Goal: Information Seeking & Learning: Learn about a topic

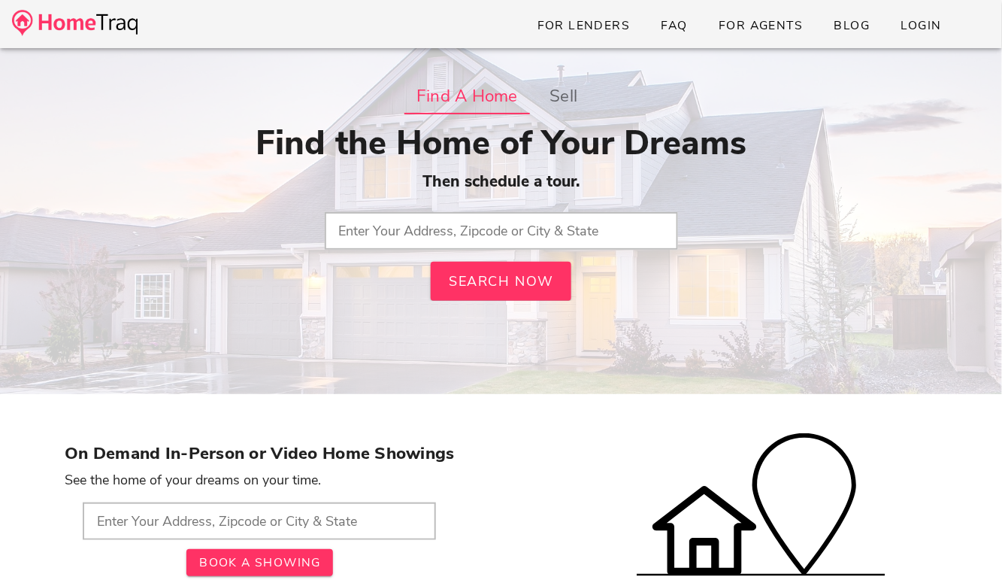
click at [474, 232] on input "text" at bounding box center [501, 231] width 353 height 38
type input "63130, MO"
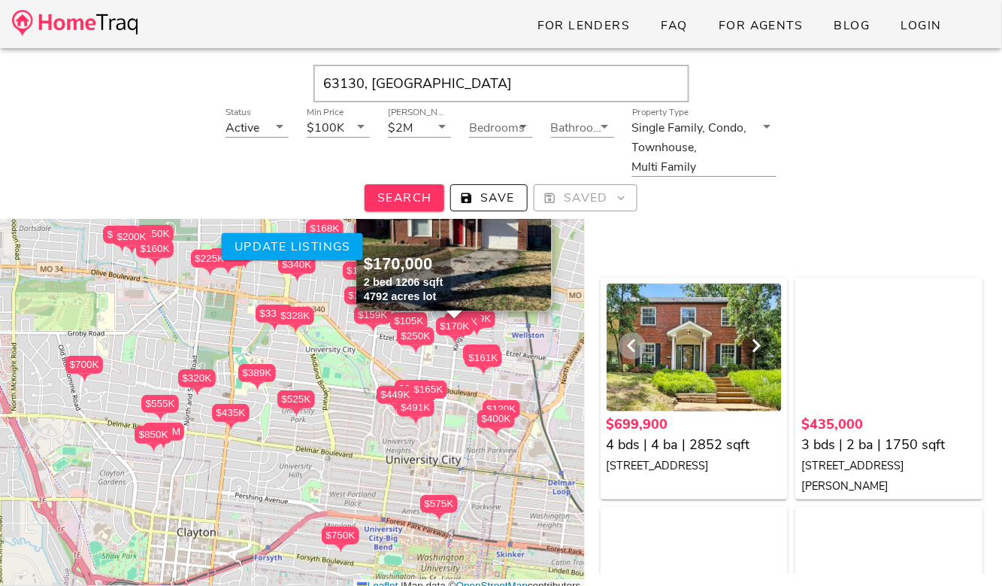
click at [639, 344] on icon "Previous visual" at bounding box center [632, 346] width 18 height 18
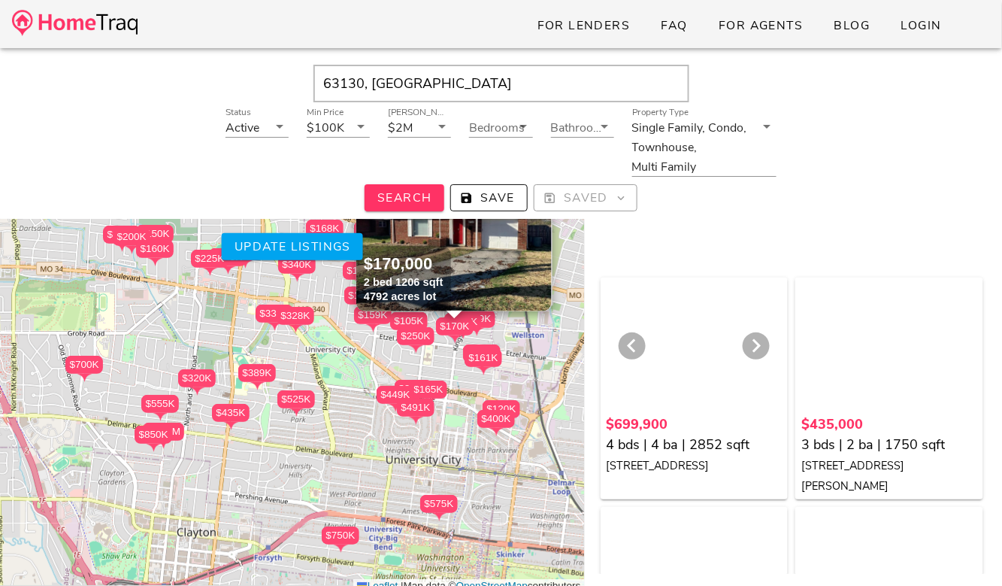
click at [694, 320] on div at bounding box center [695, 347] width 176 height 128
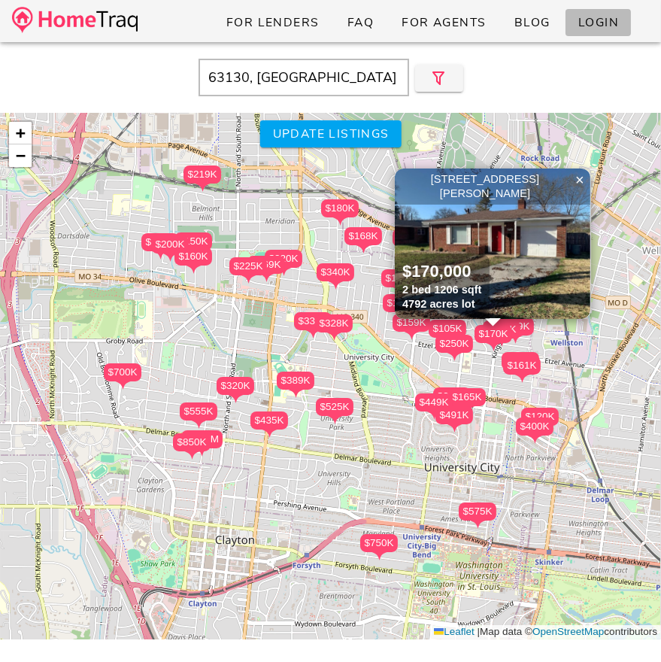
click at [607, 28] on span "Login" at bounding box center [597, 22] width 41 height 17
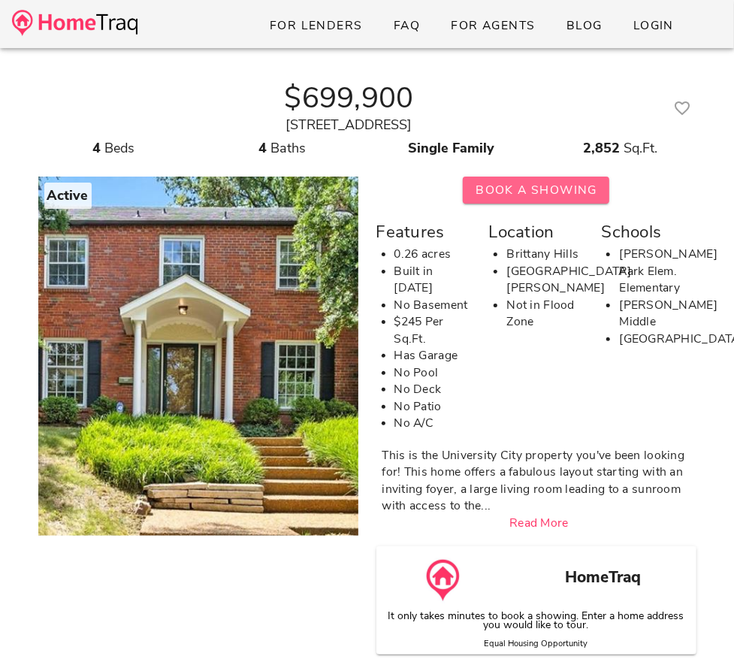
click at [516, 184] on span "Book A Showing" at bounding box center [536, 190] width 123 height 17
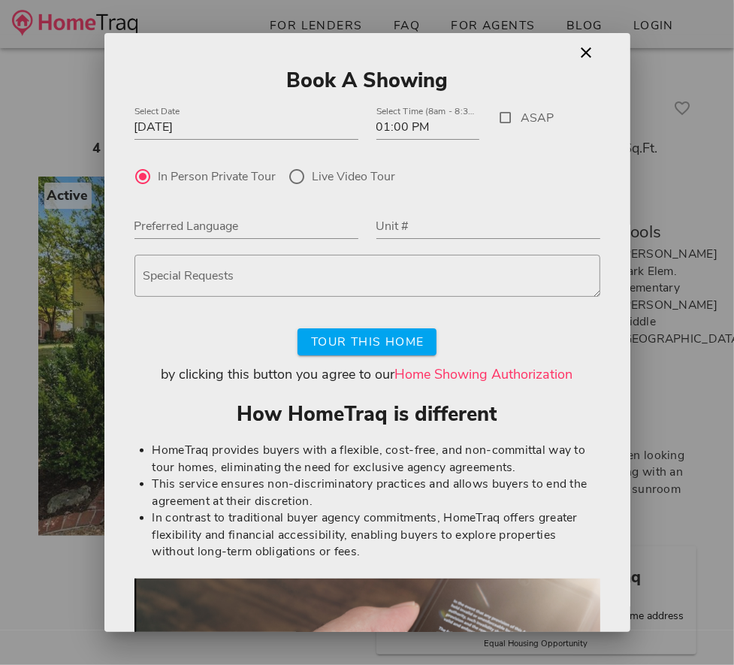
click at [484, 366] on link "Home Showing Authorization" at bounding box center [484, 374] width 178 height 18
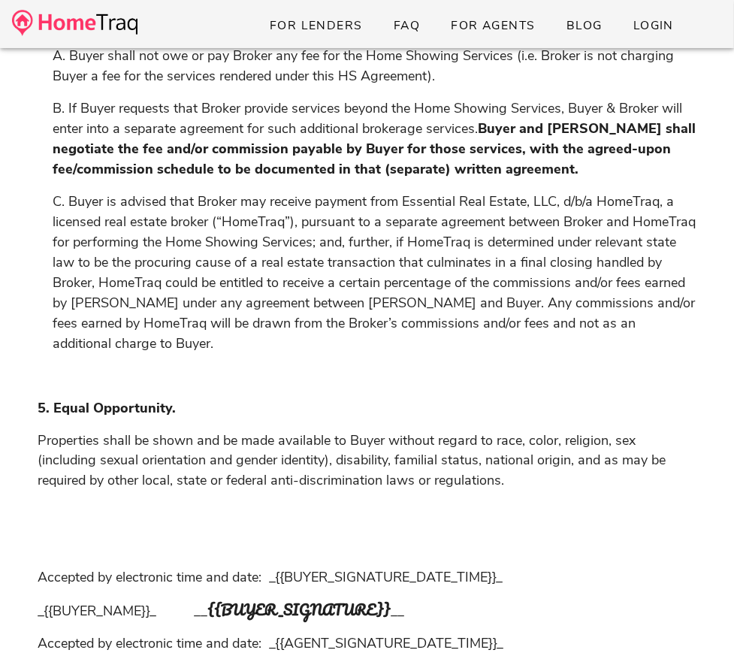
scroll to position [1261, 0]
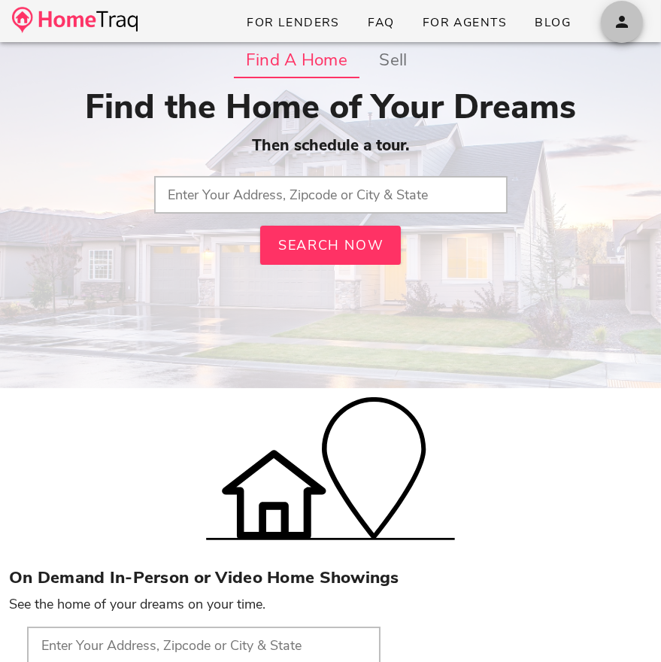
click at [619, 17] on icon "button" at bounding box center [622, 22] width 18 height 18
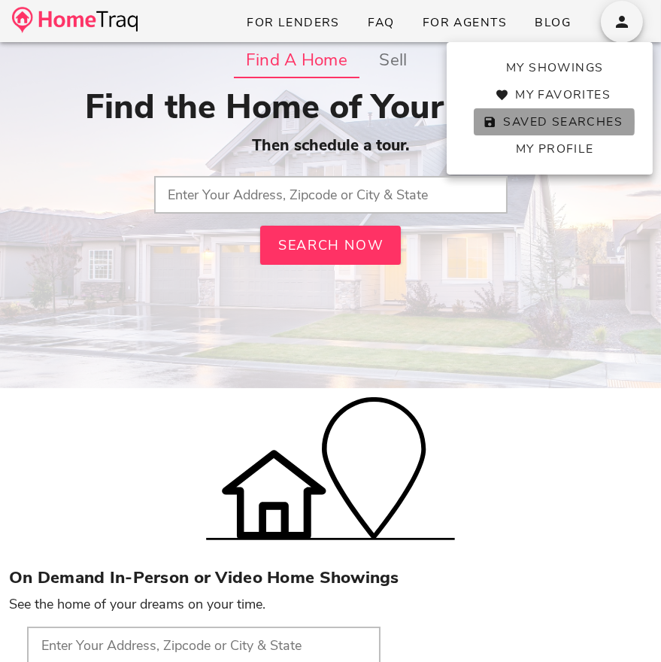
click at [569, 126] on span "Saved Searches" at bounding box center [554, 122] width 137 height 17
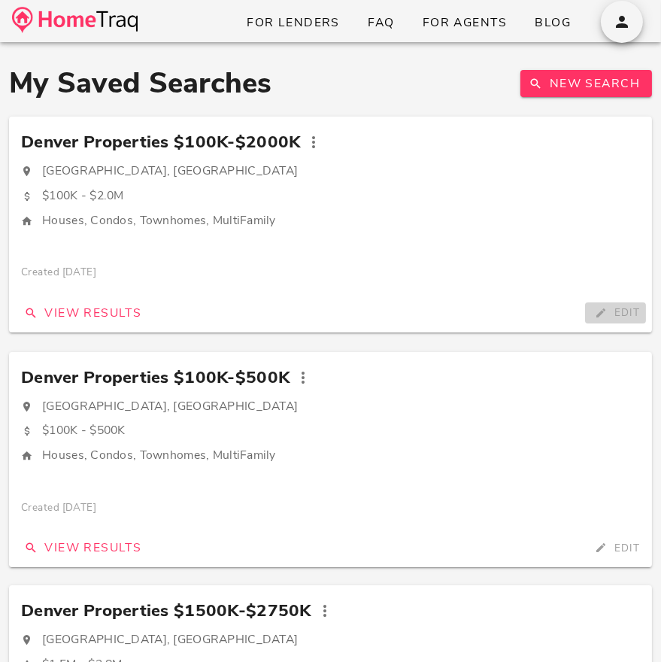
click at [610, 316] on span "Edit" at bounding box center [615, 312] width 49 height 14
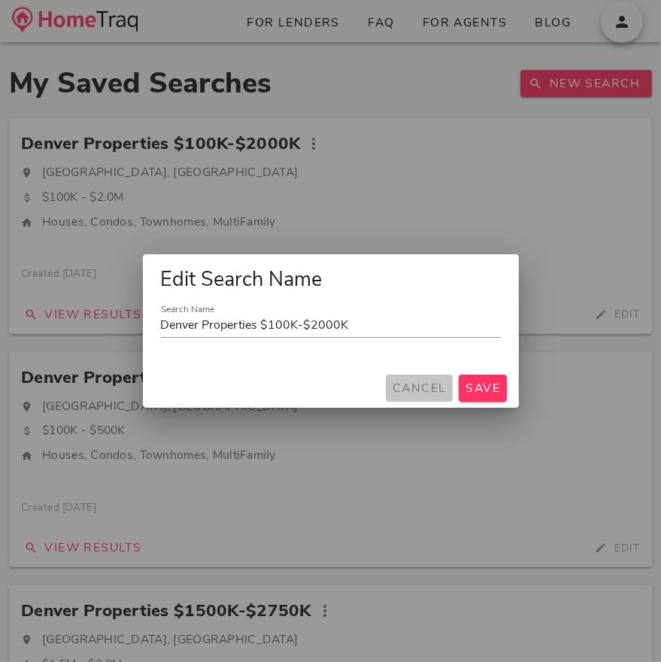
click at [433, 387] on span "Cancel" at bounding box center [419, 388] width 55 height 17
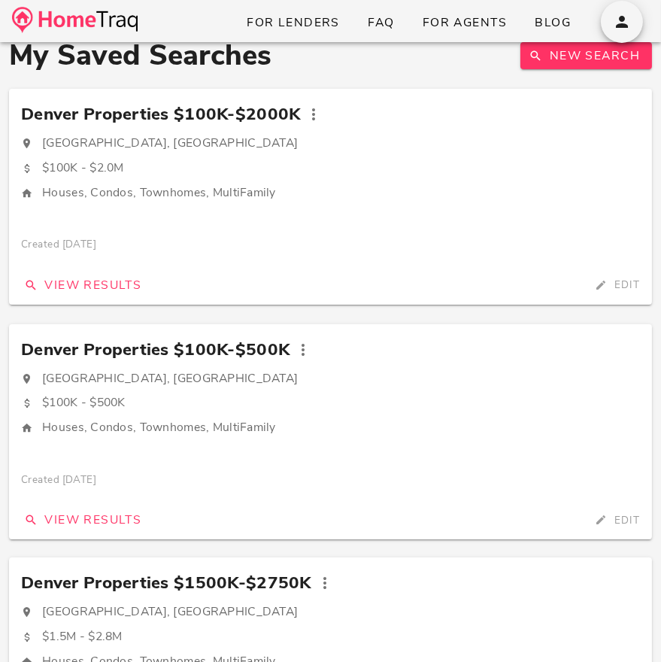
scroll to position [30, 0]
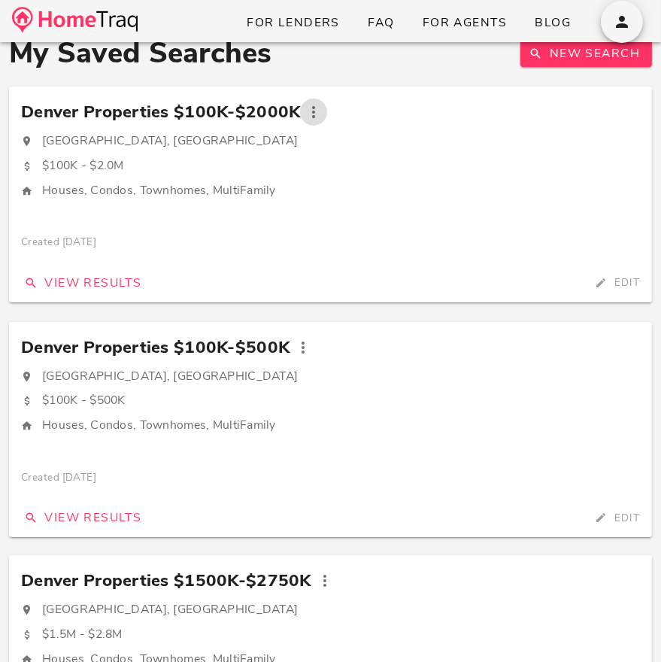
click at [310, 111] on icon "button" at bounding box center [313, 112] width 18 height 18
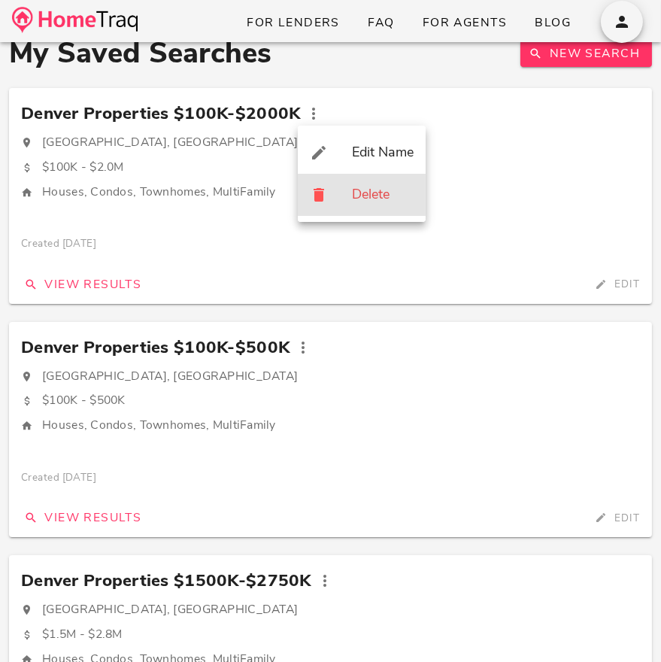
click at [377, 196] on div "Delete" at bounding box center [383, 194] width 62 height 17
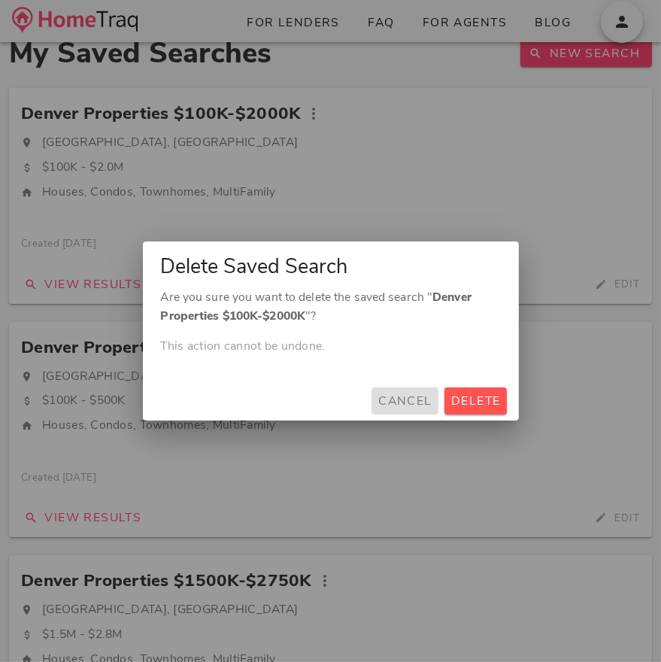
click at [409, 392] on span "Cancel" at bounding box center [404, 400] width 55 height 17
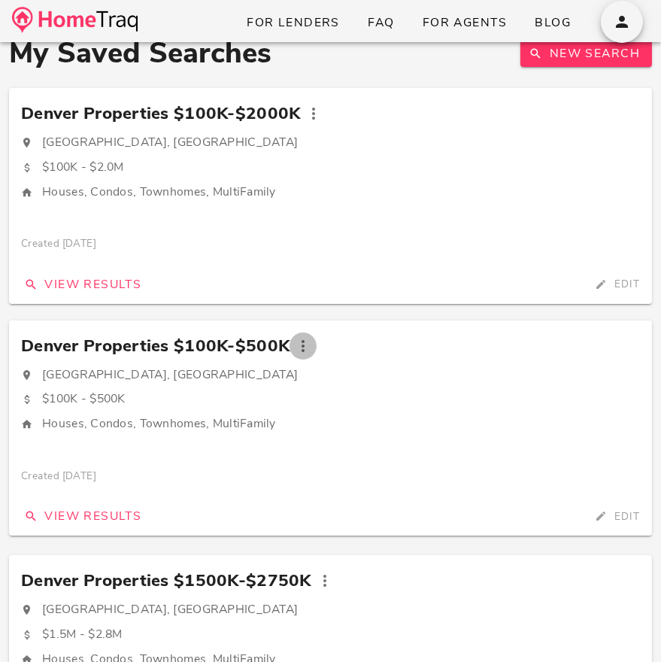
click at [301, 339] on icon "button" at bounding box center [303, 346] width 18 height 18
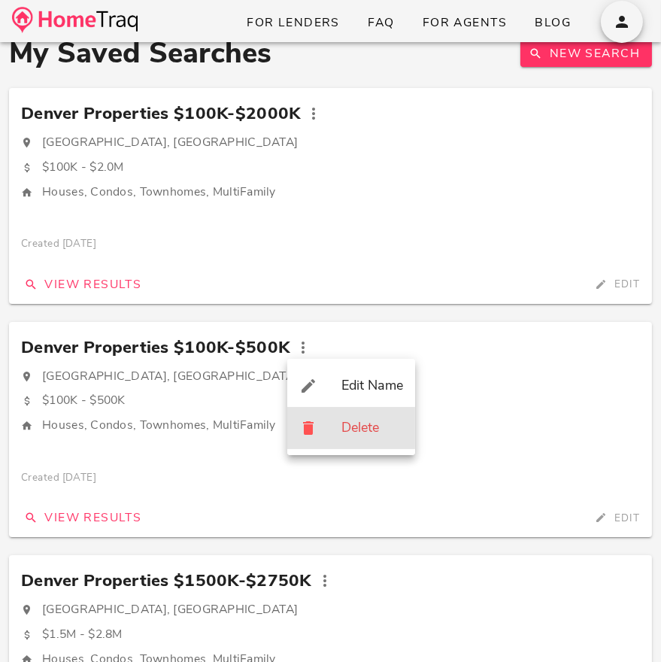
click at [329, 429] on div "Delete" at bounding box center [351, 428] width 128 height 42
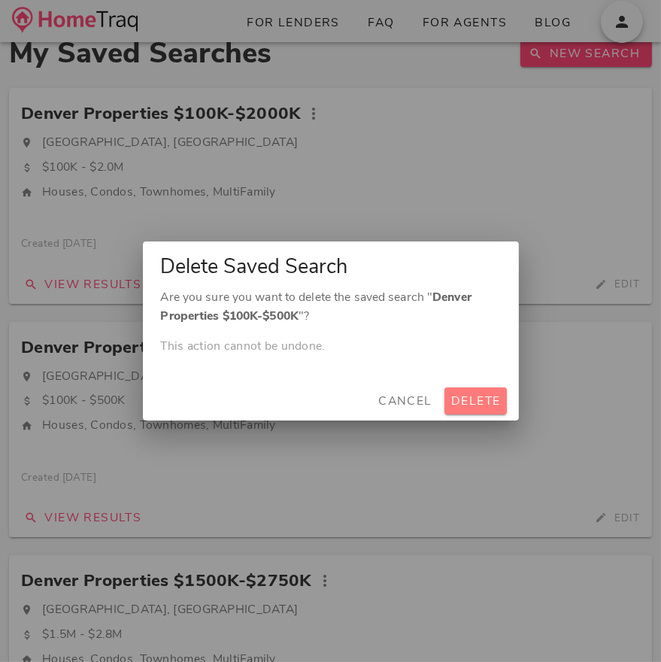
click at [462, 405] on span "Delete" at bounding box center [475, 400] width 50 height 17
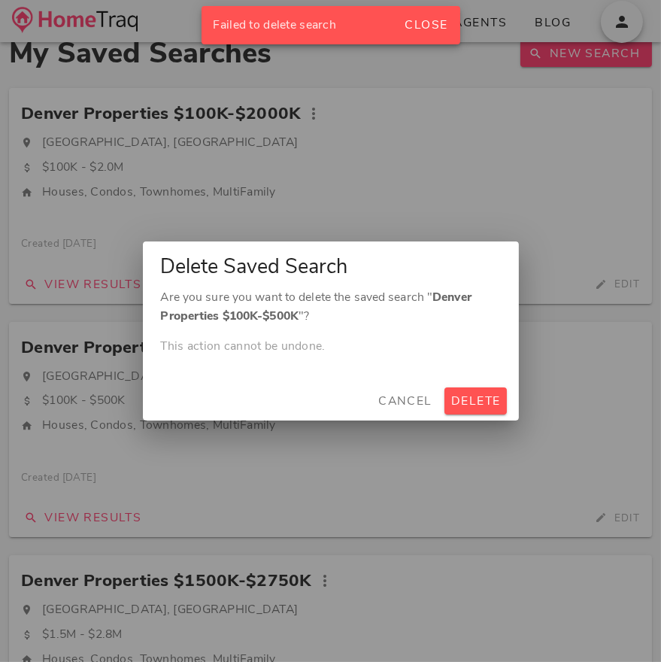
click at [314, 104] on div at bounding box center [330, 331] width 661 height 662
click at [313, 109] on div at bounding box center [330, 331] width 661 height 662
click at [487, 400] on span "Delete" at bounding box center [475, 400] width 50 height 17
click at [425, 396] on span "Cancel" at bounding box center [404, 400] width 55 height 17
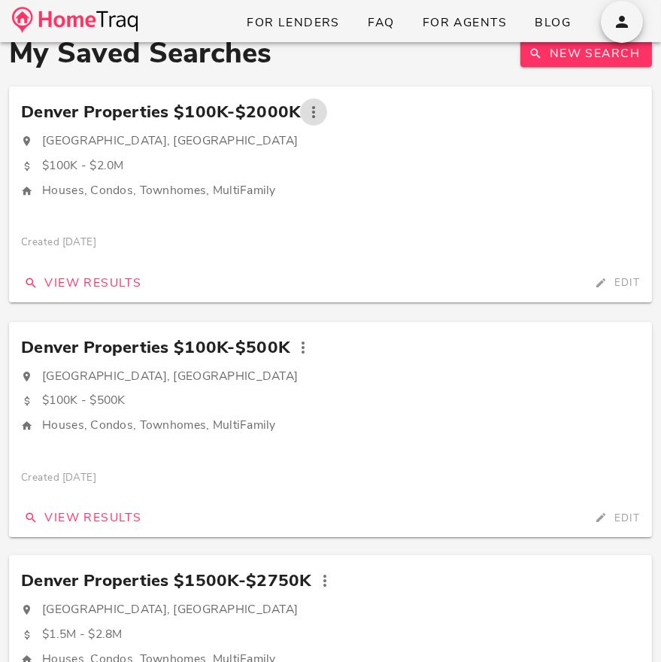
click at [309, 112] on icon "button" at bounding box center [313, 112] width 18 height 18
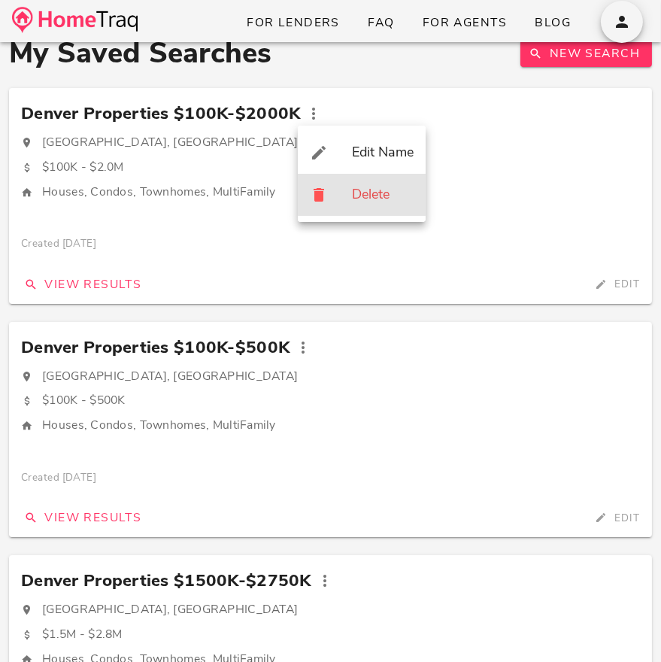
click at [367, 188] on div "Delete" at bounding box center [383, 194] width 62 height 17
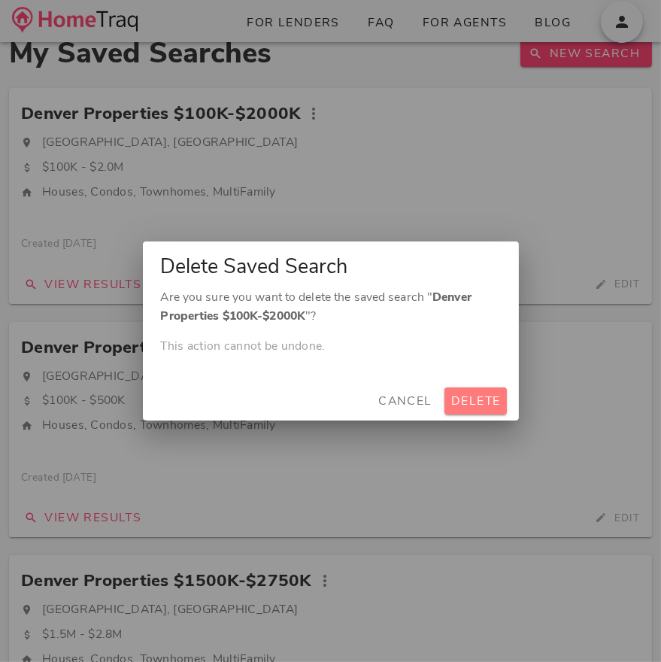
click at [457, 397] on span "Delete" at bounding box center [475, 400] width 50 height 17
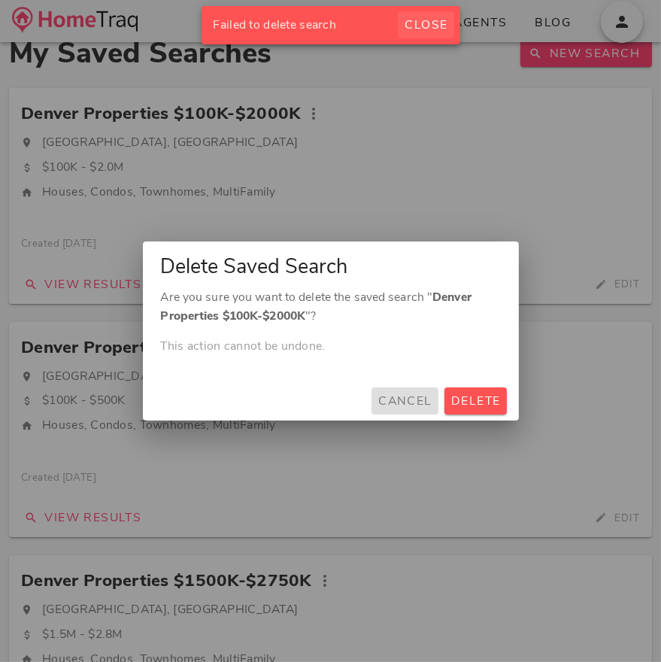
click at [419, 22] on span "Close" at bounding box center [426, 25] width 44 height 17
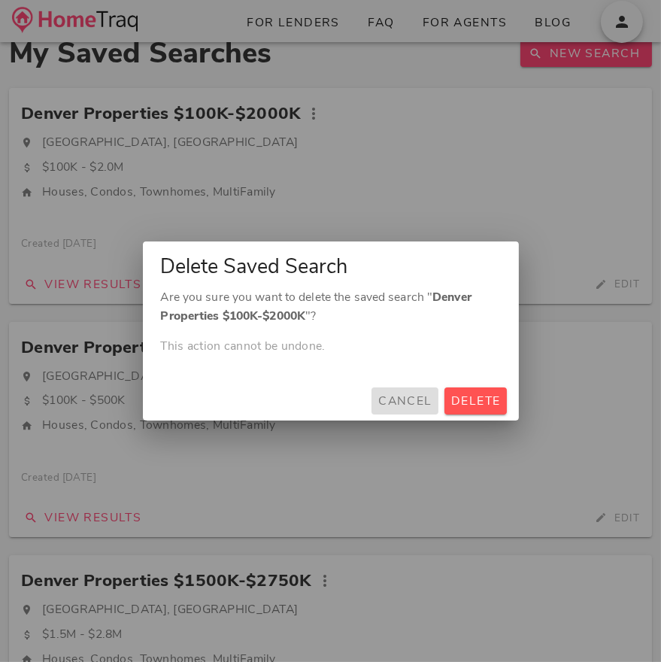
click at [419, 405] on span "Cancel" at bounding box center [404, 400] width 55 height 17
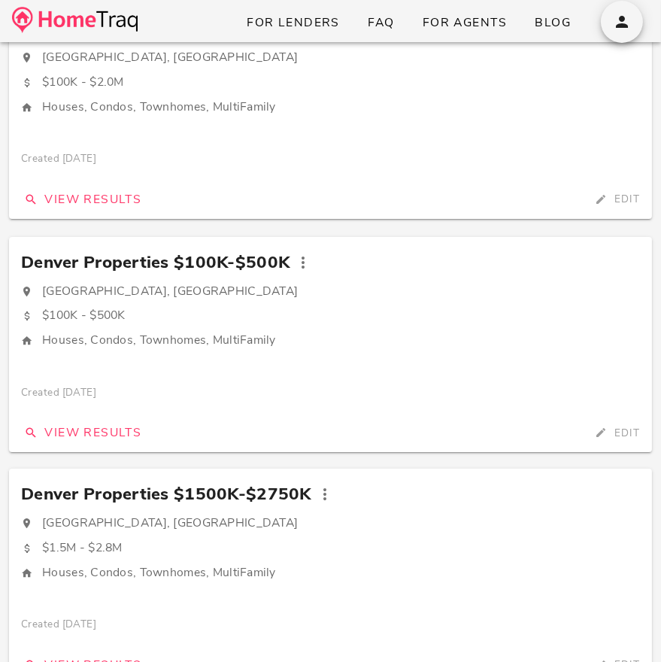
scroll to position [129, 0]
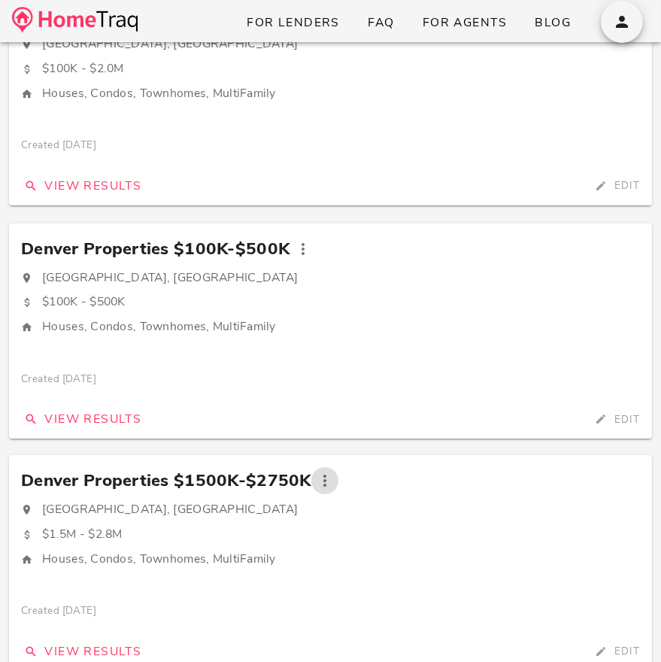
click at [316, 484] on icon "button" at bounding box center [325, 480] width 18 height 18
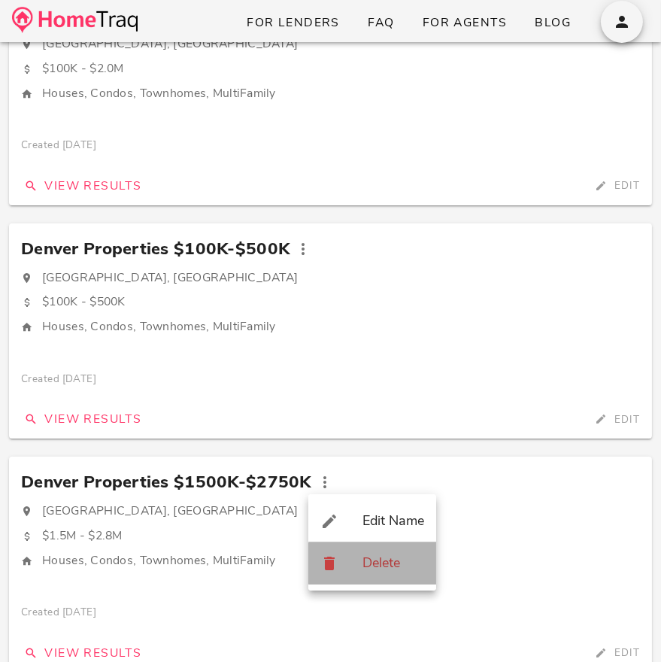
click at [359, 568] on div "Delete" at bounding box center [372, 563] width 128 height 42
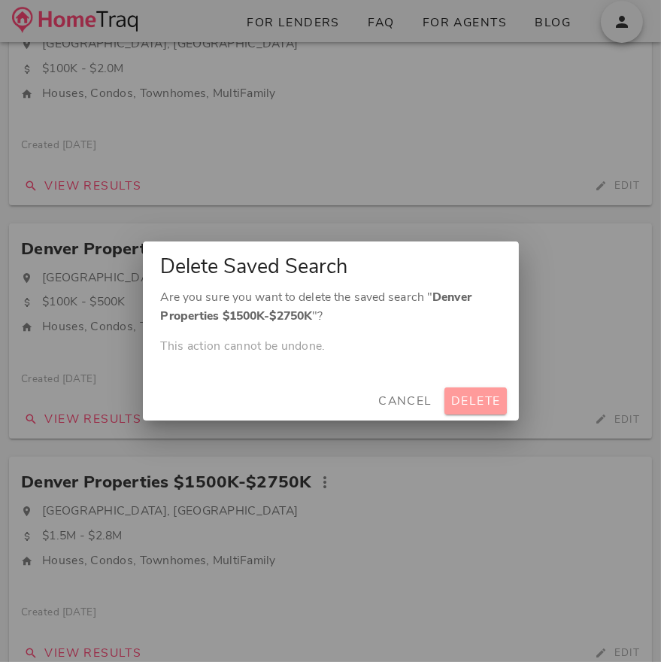
click at [483, 403] on span "Delete" at bounding box center [475, 400] width 50 height 17
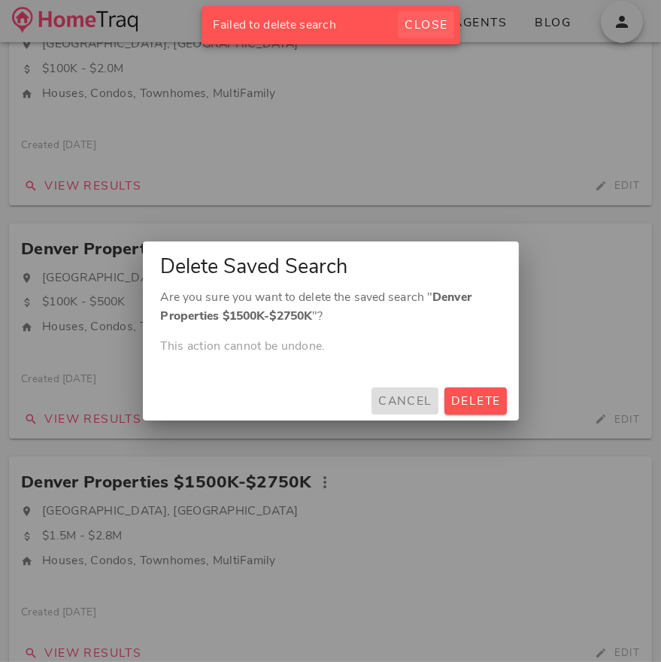
click at [419, 32] on span "Close" at bounding box center [426, 25] width 44 height 17
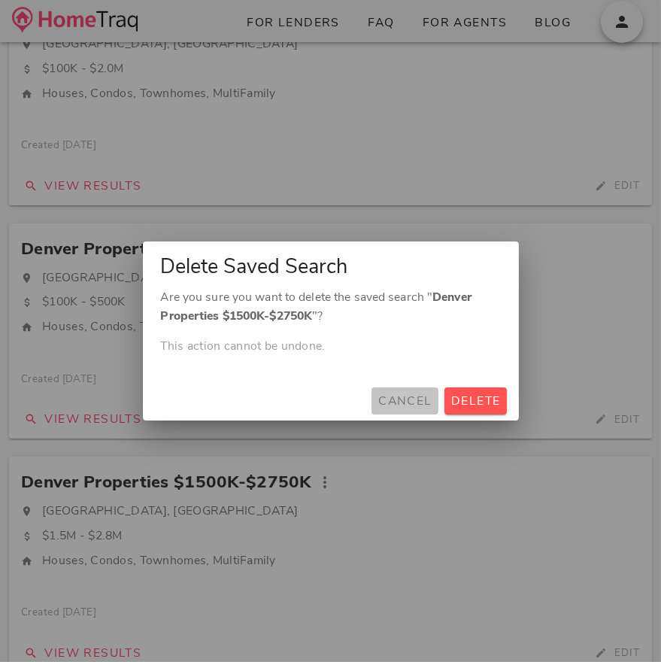
click at [398, 401] on span "Cancel" at bounding box center [404, 400] width 55 height 17
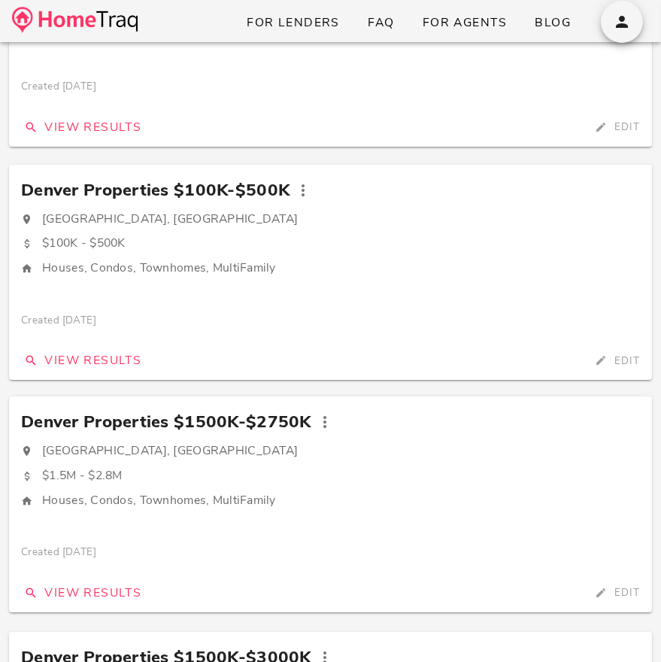
scroll to position [0, 0]
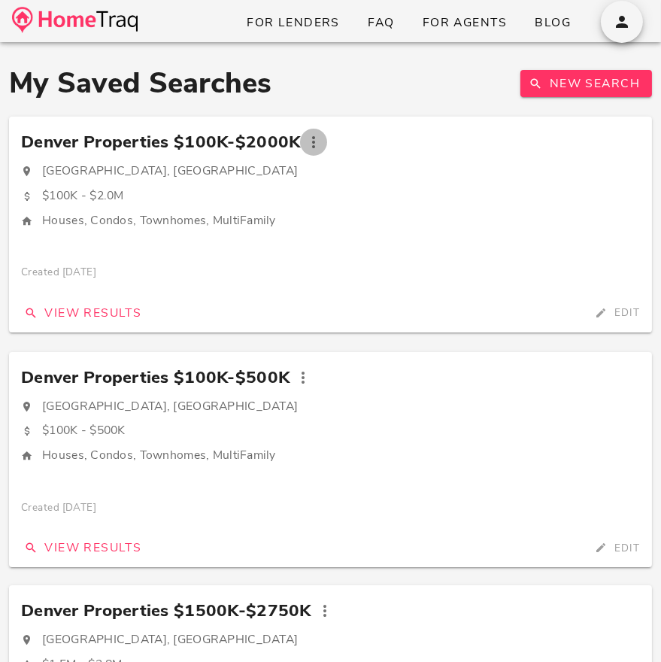
click at [306, 137] on icon "button" at bounding box center [313, 142] width 18 height 18
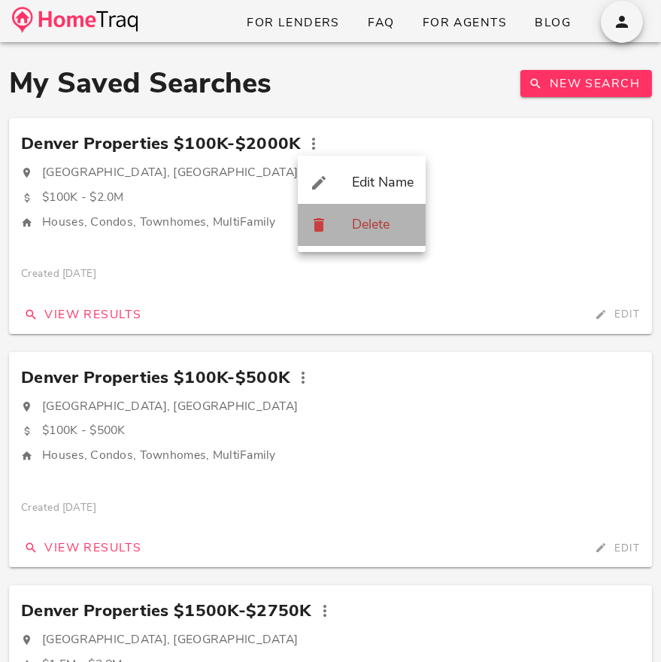
click at [394, 225] on div "Delete" at bounding box center [383, 225] width 62 height 17
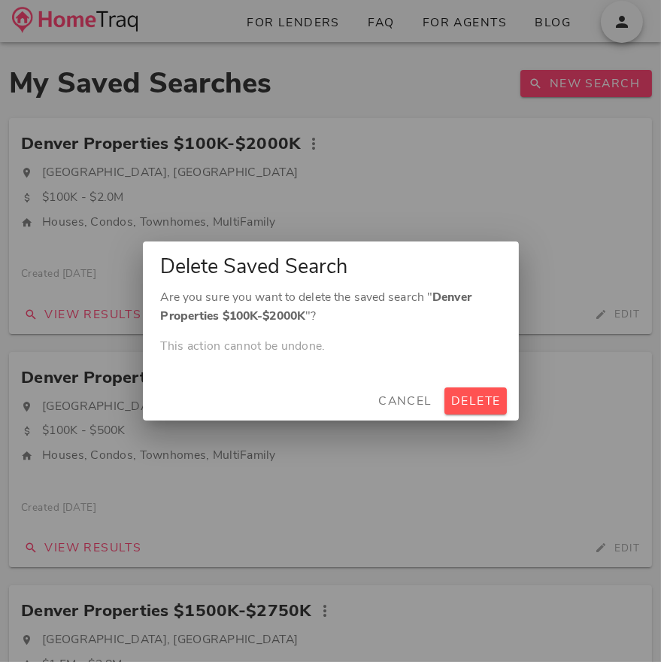
click at [459, 380] on div "Are you sure you want to delete the saved search " Denver Properties $100K-$200…" at bounding box center [331, 334] width 376 height 93
click at [462, 390] on button "Delete" at bounding box center [475, 400] width 62 height 27
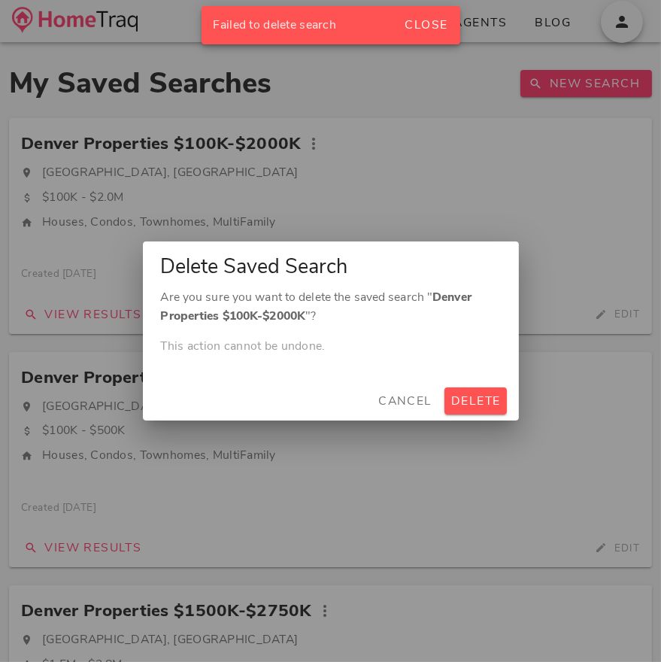
click at [419, 41] on div "Failed to delete search Close" at bounding box center [330, 25] width 259 height 38
click at [419, 29] on span "Close" at bounding box center [426, 25] width 44 height 17
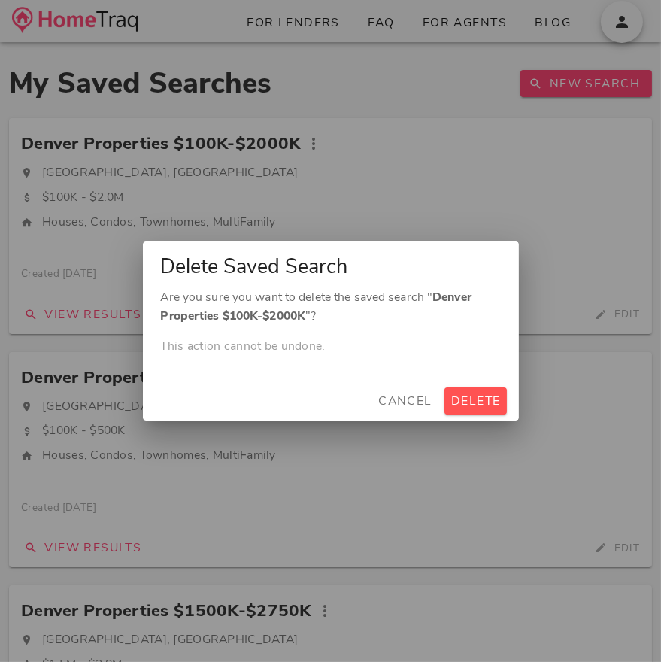
click at [465, 427] on div at bounding box center [330, 331] width 661 height 662
click at [467, 411] on button "Delete" at bounding box center [475, 400] width 62 height 27
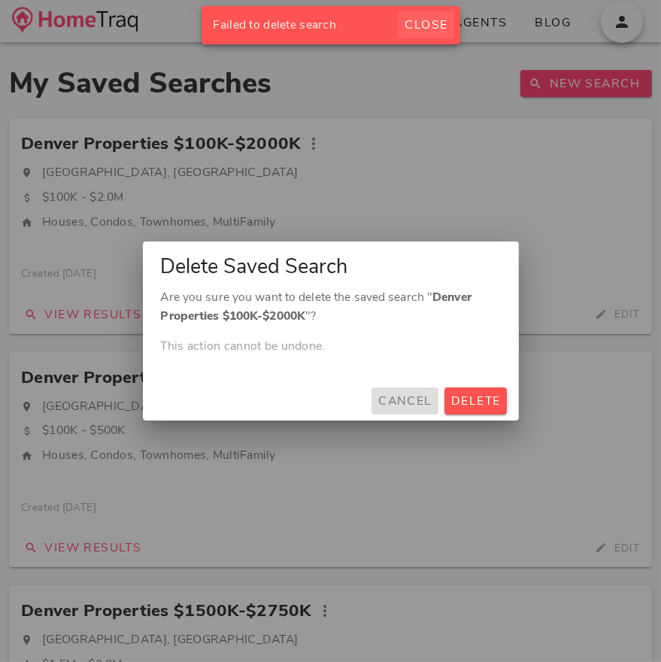
click at [429, 23] on span "Close" at bounding box center [426, 25] width 44 height 17
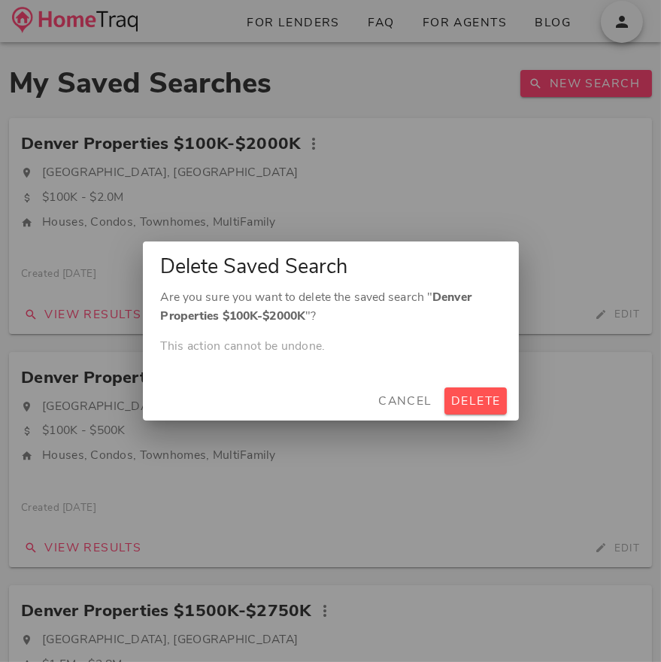
click at [394, 384] on div "Cancel [GEOGRAPHIC_DATA]" at bounding box center [331, 400] width 376 height 39
click at [395, 403] on span "Cancel" at bounding box center [404, 400] width 55 height 17
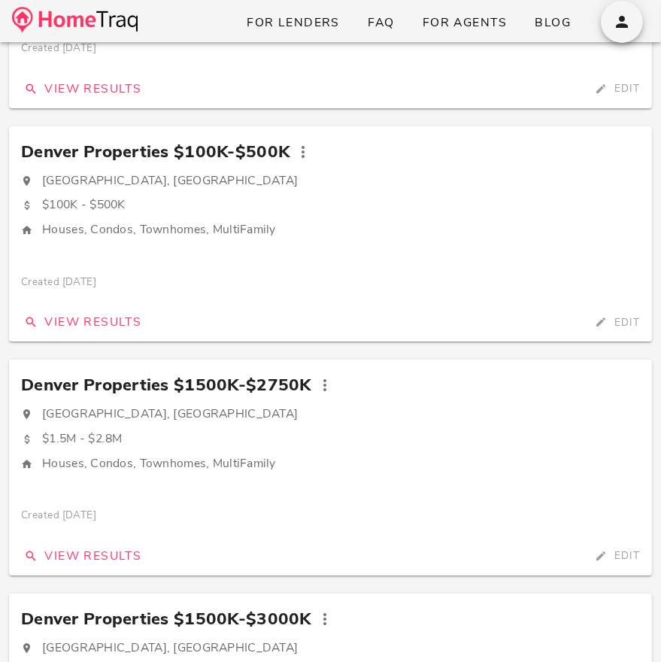
scroll to position [429, 0]
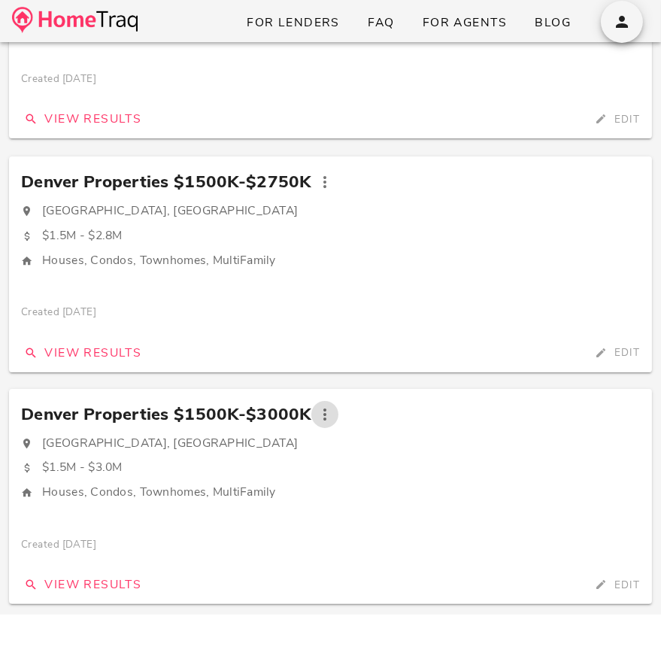
click at [330, 414] on span "button" at bounding box center [324, 414] width 27 height 18
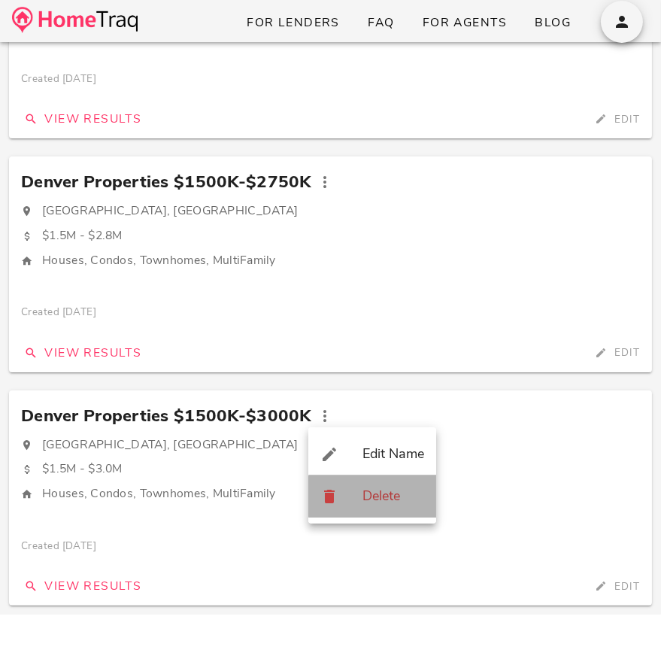
click at [383, 507] on div "Delete" at bounding box center [372, 496] width 128 height 42
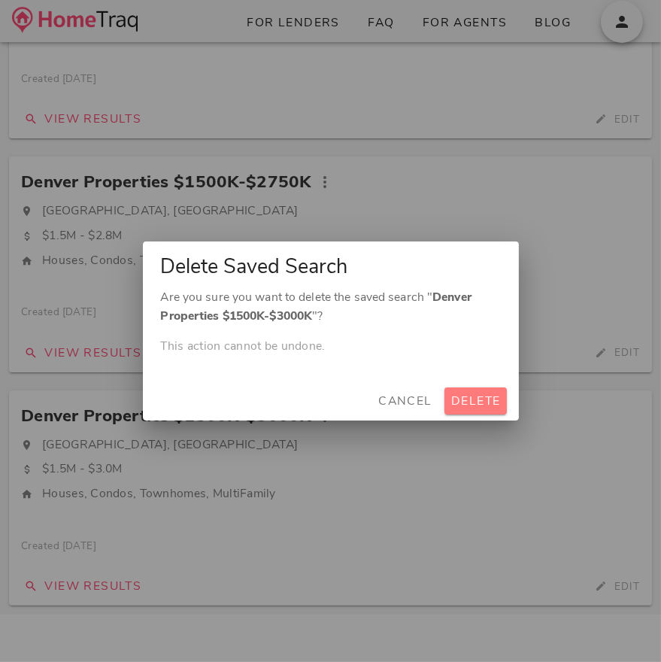
click at [451, 404] on span "Delete" at bounding box center [475, 400] width 50 height 17
click at [480, 401] on span "Delete" at bounding box center [475, 400] width 50 height 17
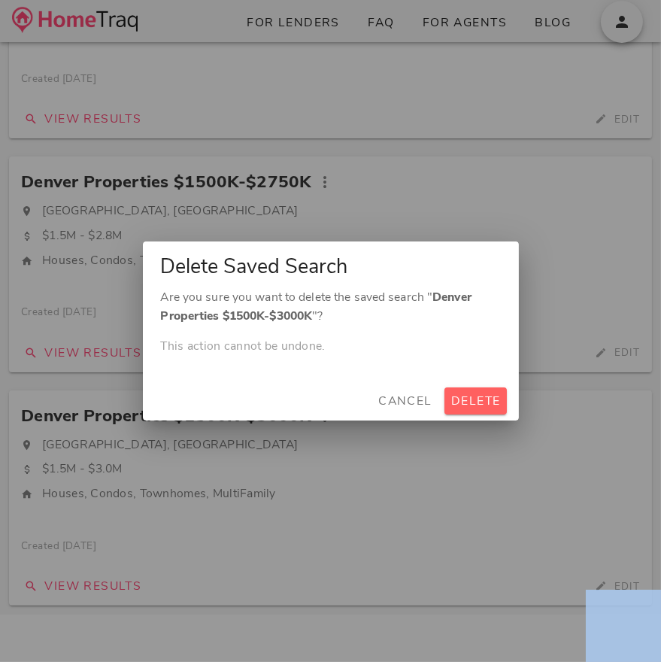
click at [480, 401] on div "Cancel [GEOGRAPHIC_DATA]" at bounding box center [331, 400] width 376 height 39
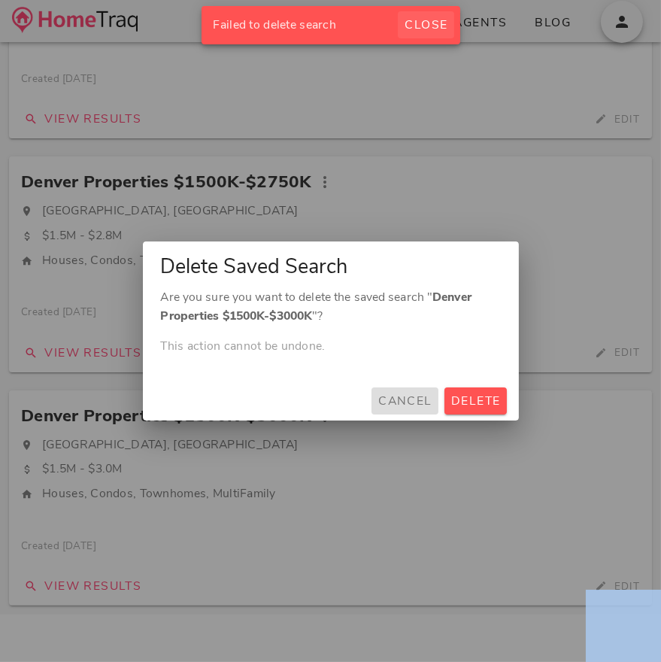
click at [438, 26] on span "Close" at bounding box center [426, 25] width 44 height 17
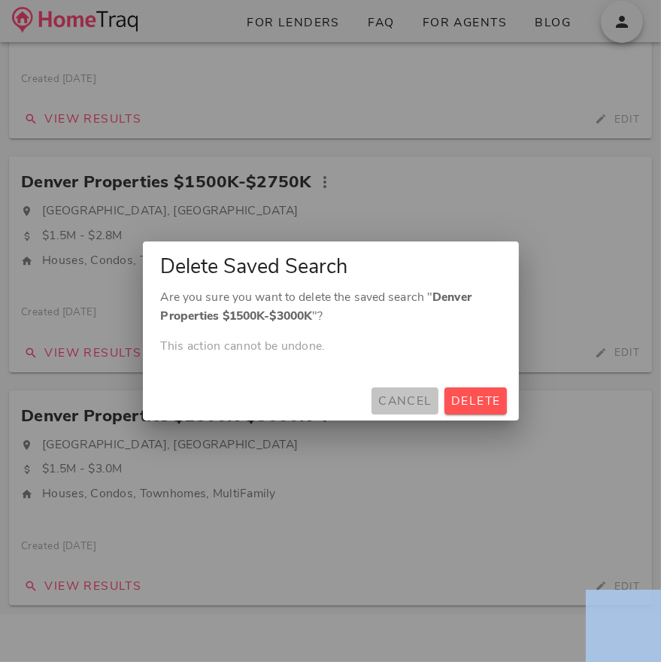
click at [416, 397] on span "Cancel" at bounding box center [404, 400] width 55 height 17
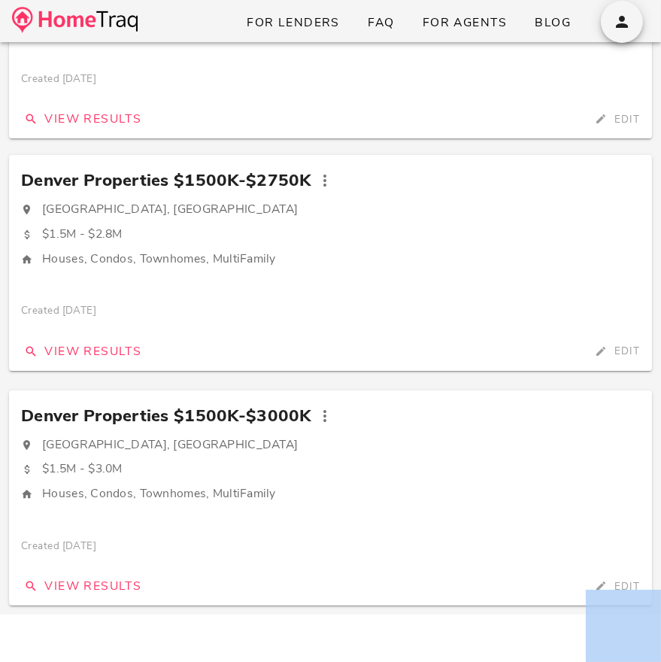
scroll to position [0, 0]
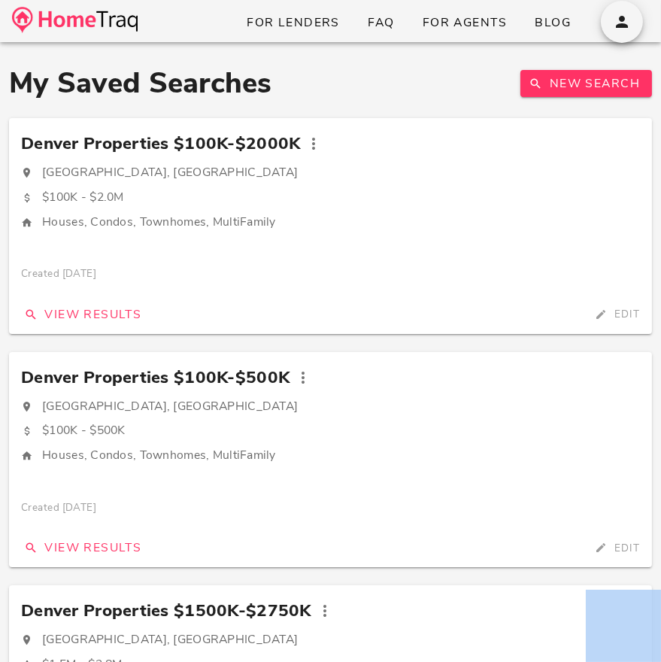
click at [98, 13] on img at bounding box center [75, 20] width 126 height 26
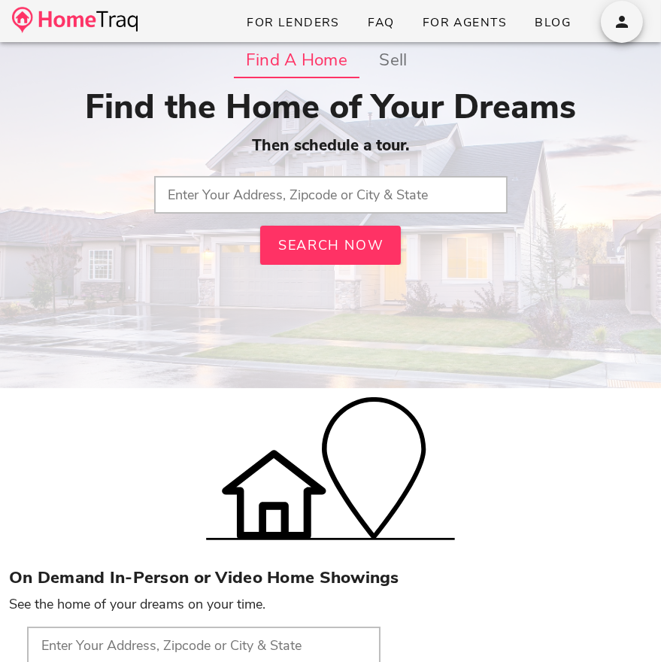
click at [277, 181] on input "text" at bounding box center [330, 195] width 353 height 38
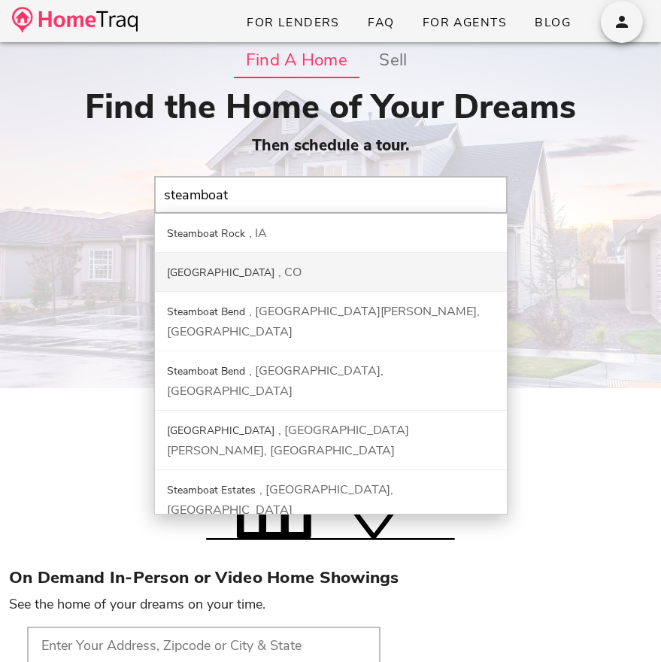
click at [278, 269] on div "CO" at bounding box center [289, 272] width 23 height 17
type input "[GEOGRAPHIC_DATA], [GEOGRAPHIC_DATA]"
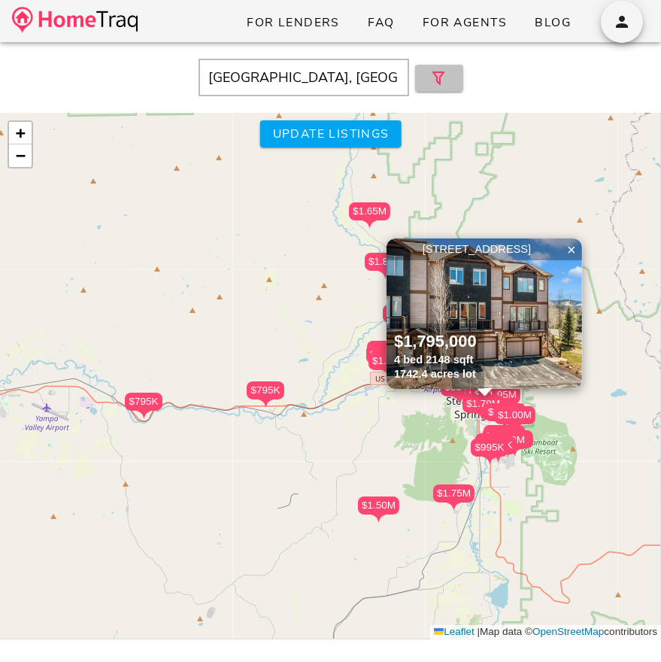
click at [433, 80] on icon "button" at bounding box center [439, 78] width 18 height 18
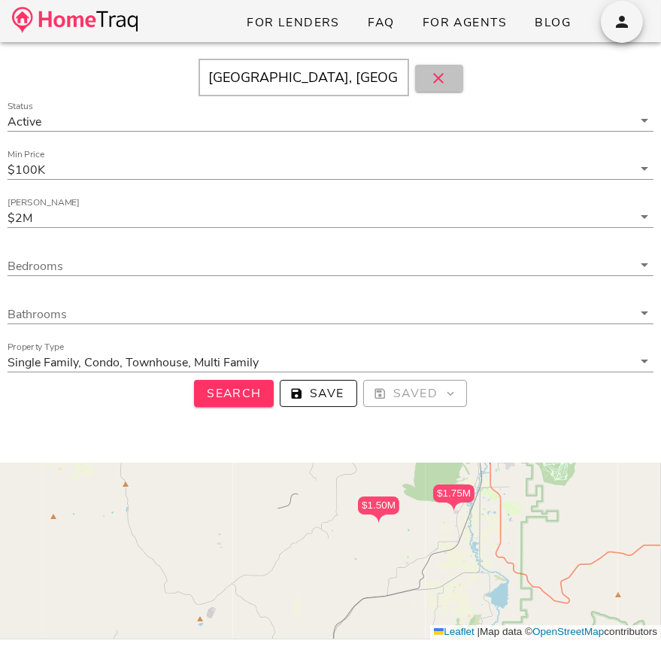
click at [433, 80] on icon "button" at bounding box center [439, 78] width 18 height 18
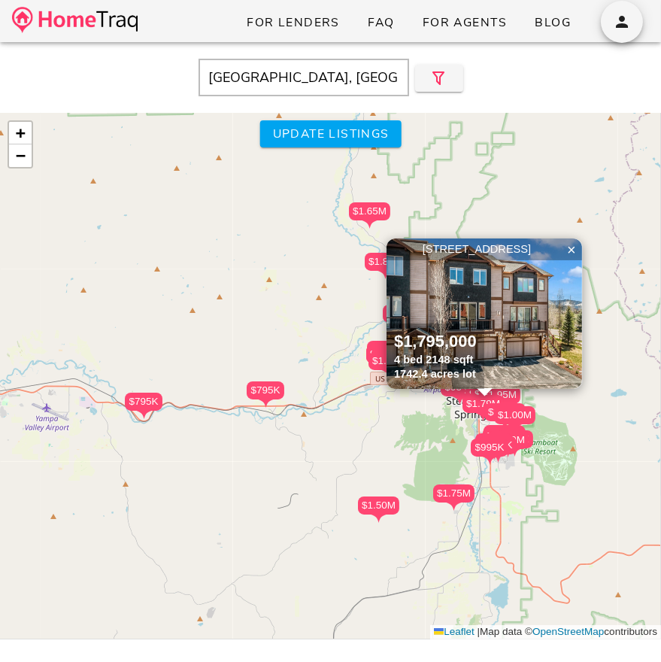
click at [429, 282] on img at bounding box center [483, 313] width 195 height 150
click at [437, 86] on icon "button" at bounding box center [439, 78] width 18 height 18
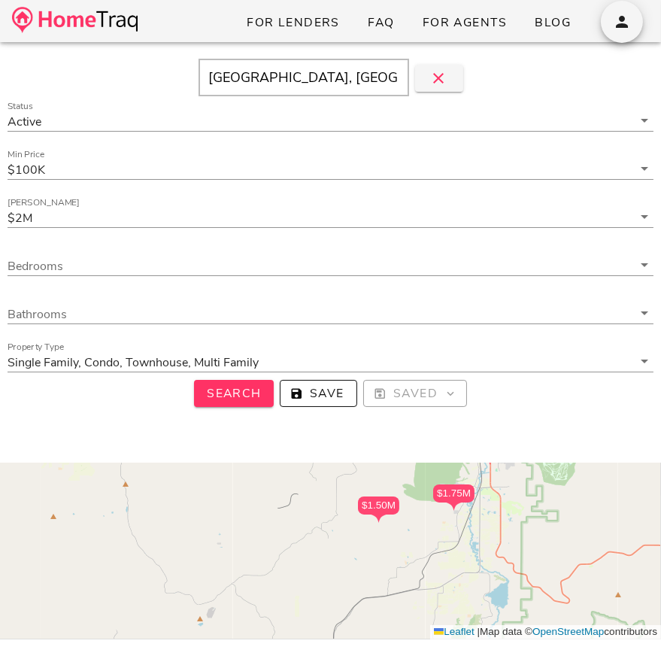
click at [331, 407] on div "Status Active Min Price $100K Max Price $2M Bedrooms Bathrooms Property Type Si…" at bounding box center [330, 260] width 664 height 316
click at [327, 385] on span "Save" at bounding box center [318, 393] width 52 height 17
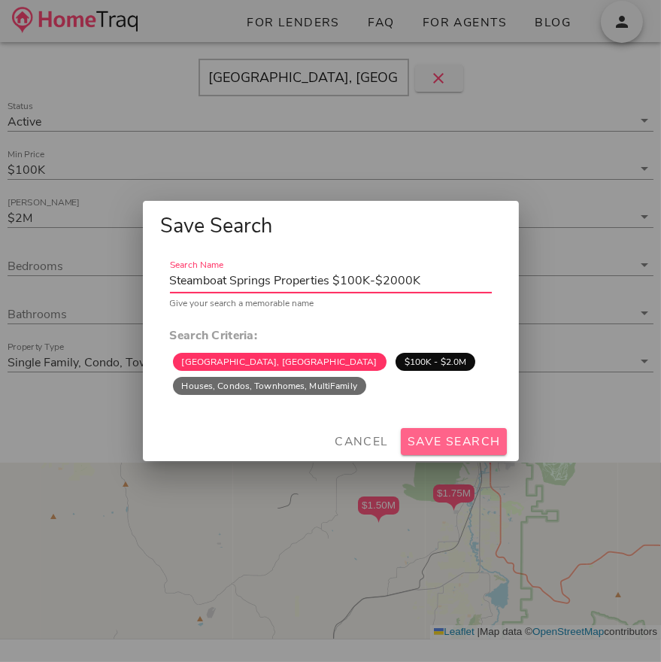
click at [444, 435] on span "Save Search" at bounding box center [454, 441] width 94 height 17
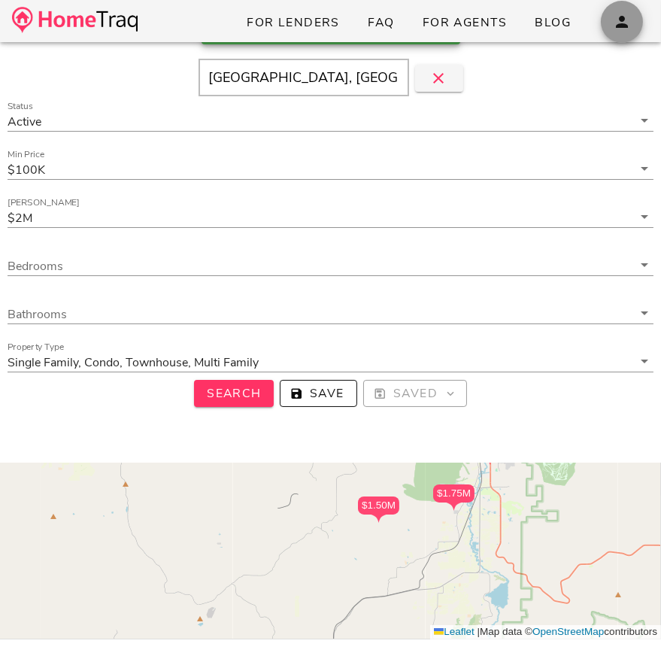
click at [608, 25] on span "button" at bounding box center [622, 22] width 42 height 18
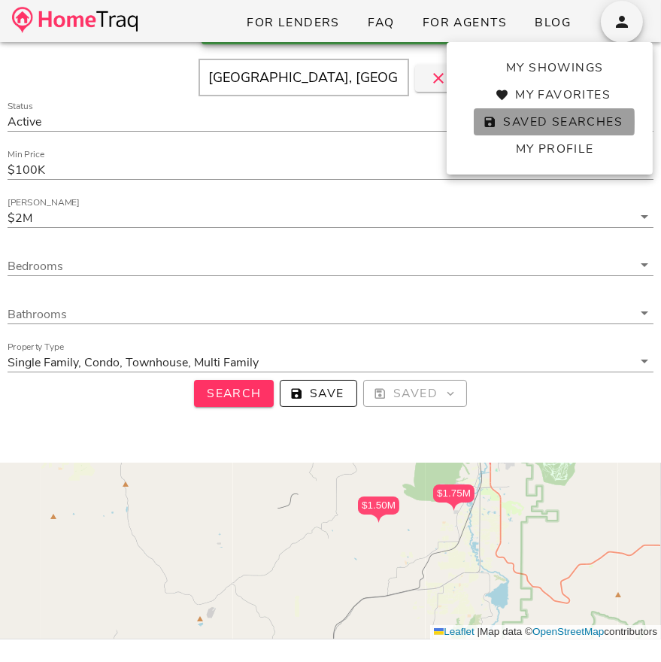
click at [570, 126] on span "Saved Searches" at bounding box center [554, 122] width 137 height 17
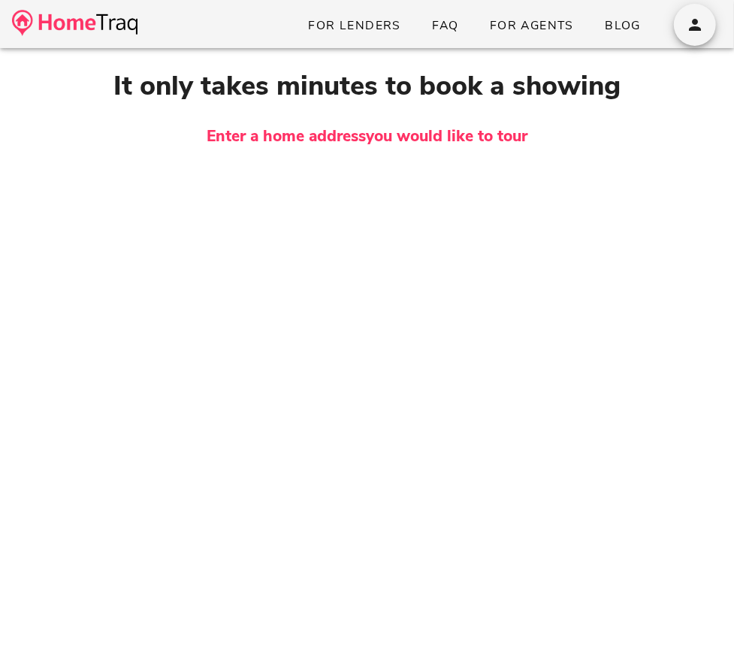
click at [343, 109] on div "It only takes minutes to book a showing Enter a home address you would like to …" at bounding box center [367, 299] width 659 height 466
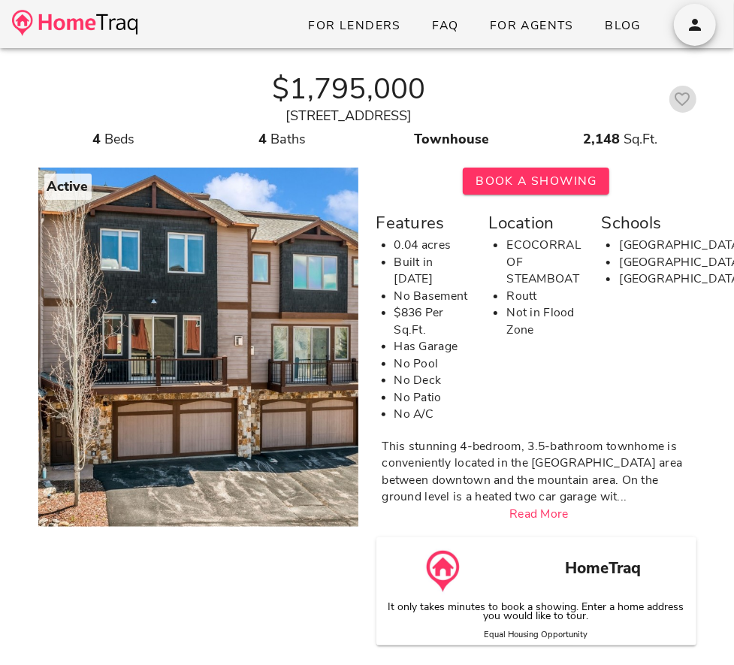
click at [682, 103] on icon "button" at bounding box center [683, 99] width 18 height 18
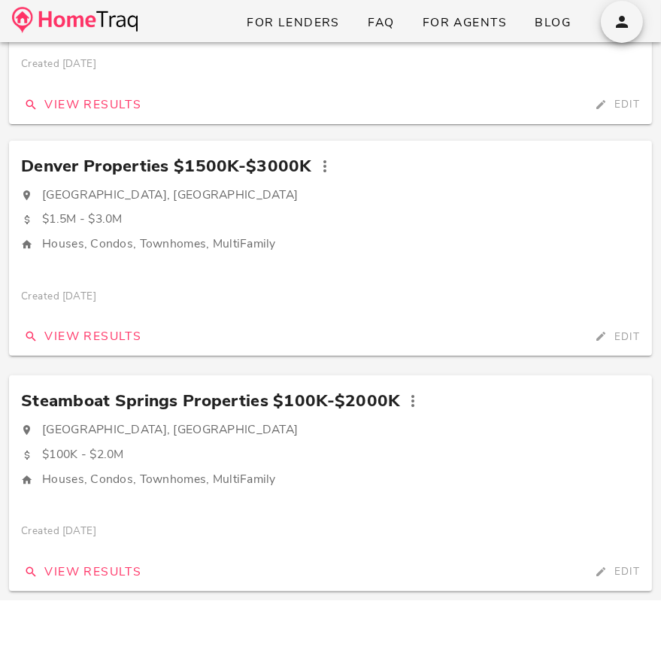
scroll to position [556, 0]
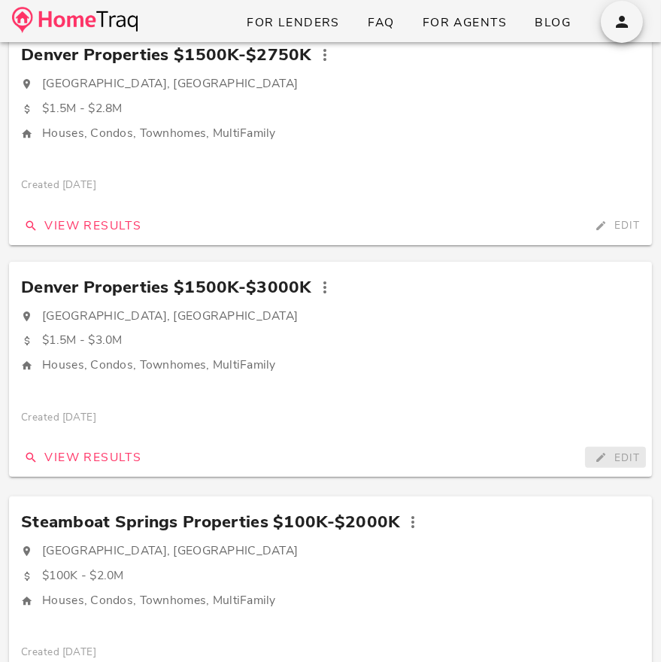
click at [609, 456] on span "Edit" at bounding box center [615, 457] width 49 height 14
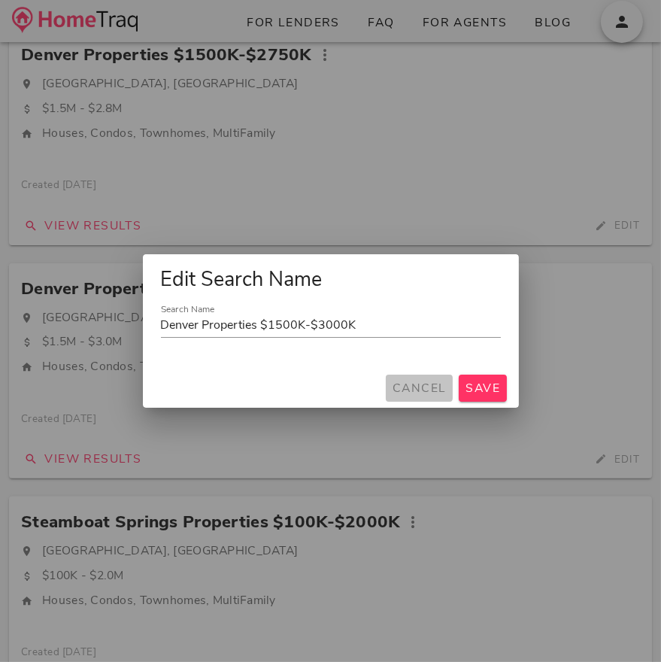
click at [434, 394] on span "Cancel" at bounding box center [419, 388] width 55 height 17
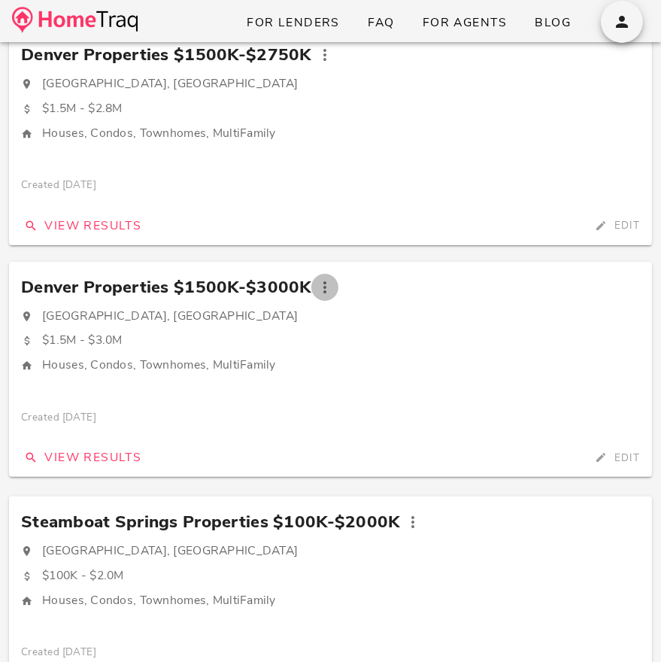
click at [323, 285] on icon "button" at bounding box center [325, 287] width 18 height 18
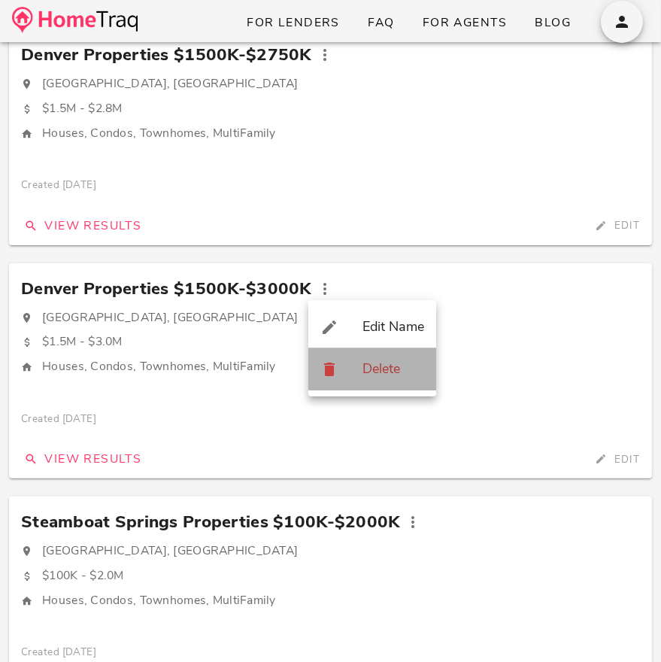
click at [361, 362] on div "Delete" at bounding box center [372, 369] width 128 height 42
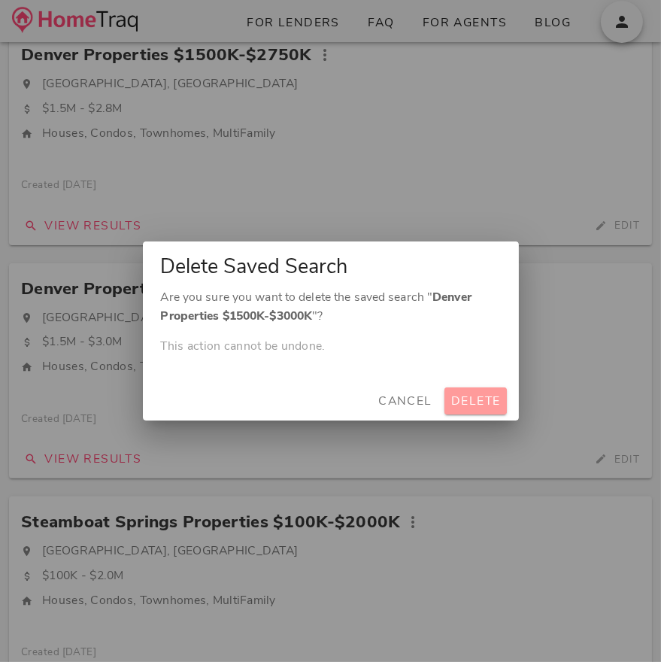
click at [479, 408] on span "Delete" at bounding box center [475, 400] width 50 height 17
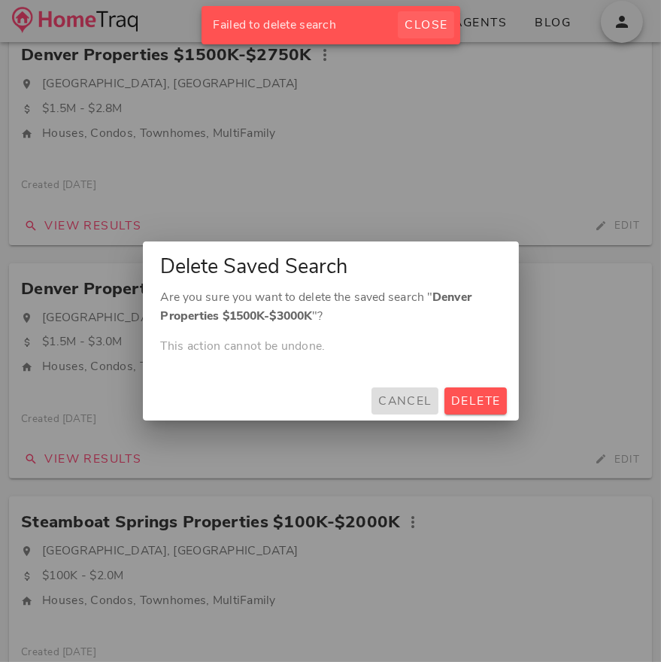
click at [441, 23] on span "Close" at bounding box center [426, 25] width 44 height 17
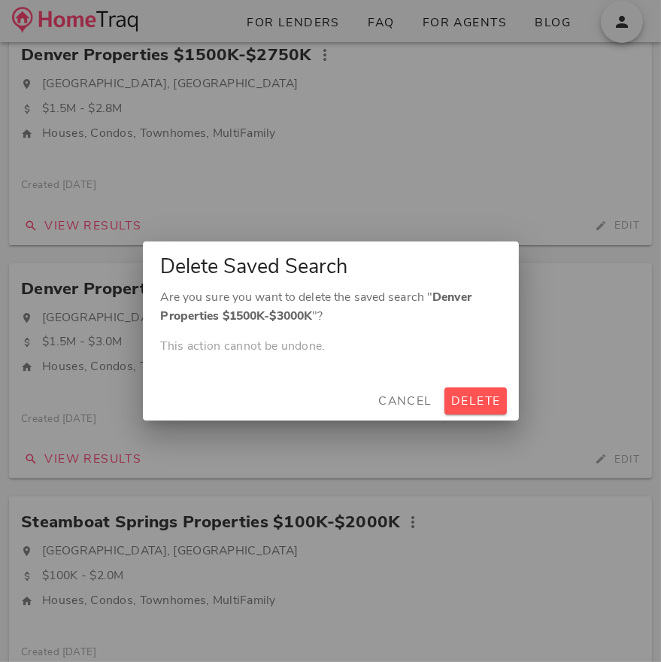
click at [403, 384] on div "Cancel Delete" at bounding box center [331, 400] width 376 height 39
click at [401, 400] on span "Cancel" at bounding box center [404, 400] width 55 height 17
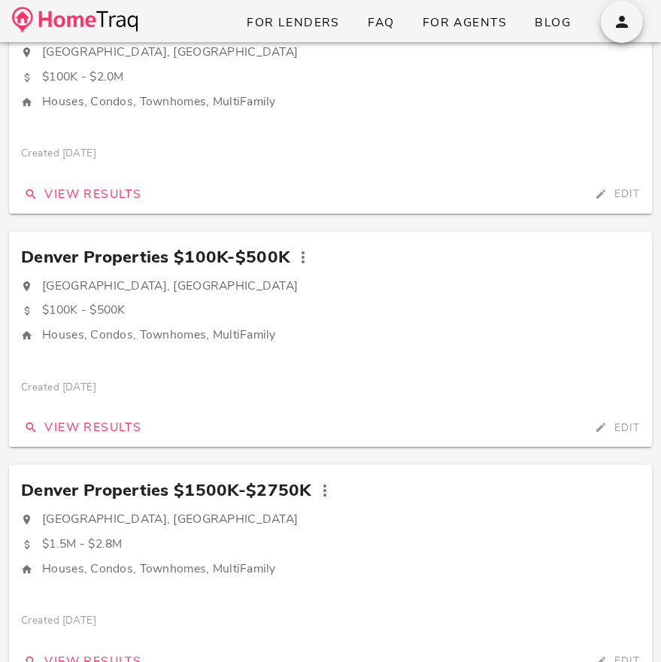
scroll to position [0, 0]
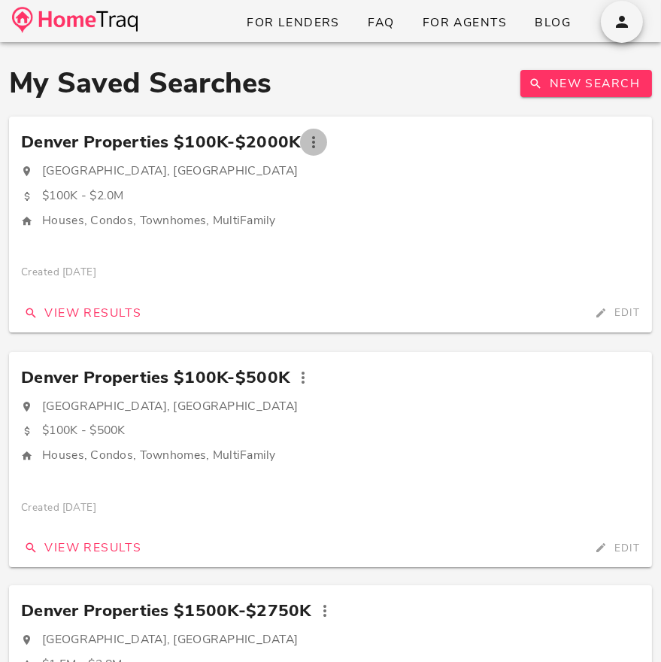
click at [309, 141] on icon "button" at bounding box center [313, 142] width 18 height 18
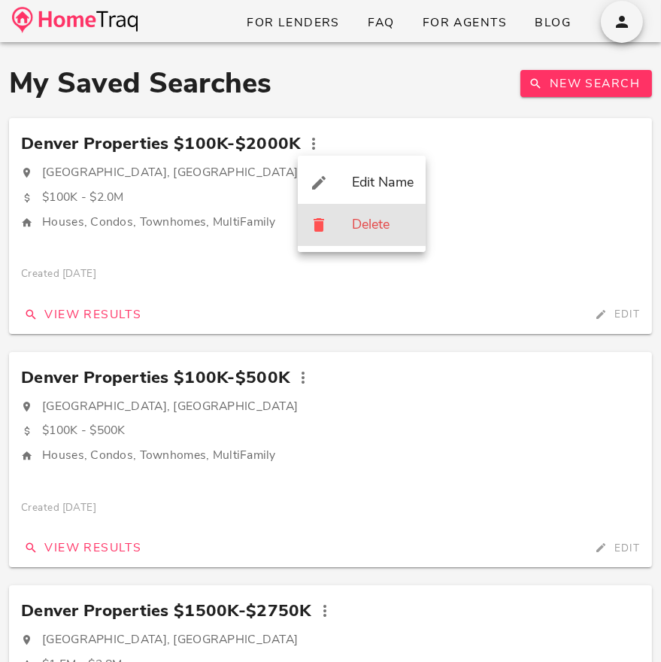
click at [349, 229] on div "Delete" at bounding box center [362, 225] width 128 height 42
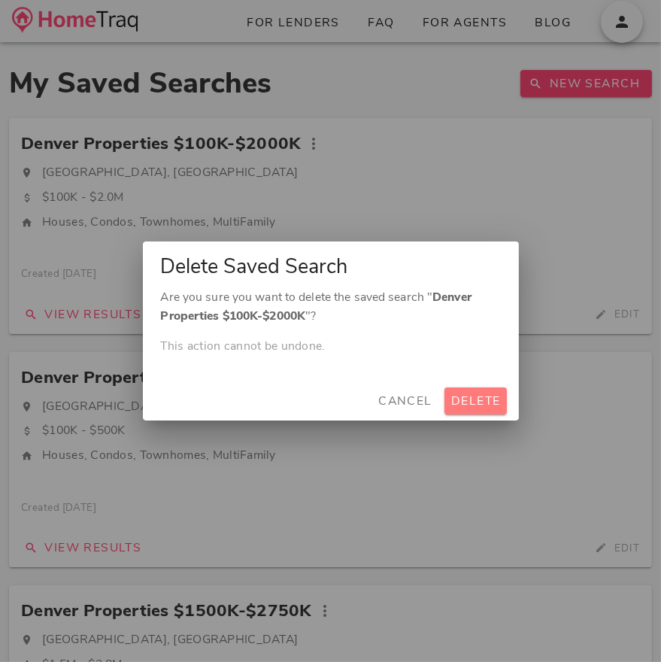
click at [466, 400] on span "Delete" at bounding box center [475, 400] width 50 height 17
click at [477, 398] on span "Delete" at bounding box center [475, 400] width 50 height 17
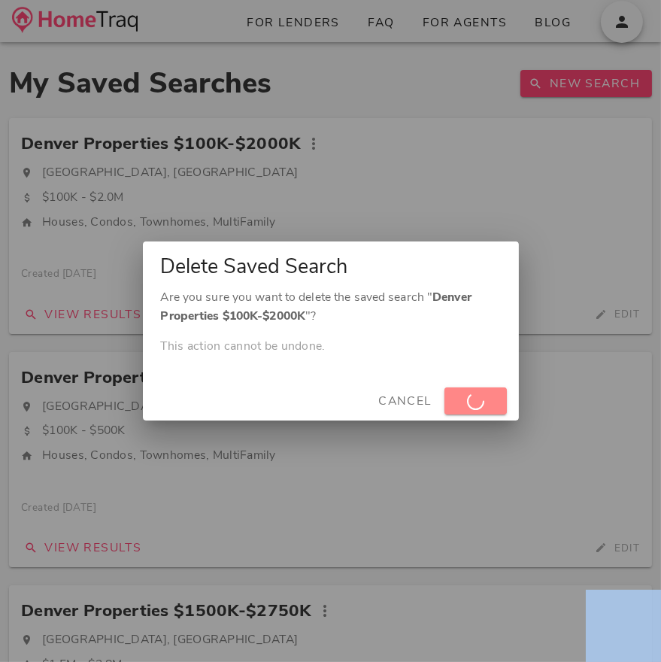
click at [477, 398] on div "Cancel Delete" at bounding box center [331, 400] width 376 height 39
click at [470, 401] on span "Delete" at bounding box center [475, 400] width 50 height 17
click at [403, 388] on button "Cancel" at bounding box center [404, 400] width 67 height 27
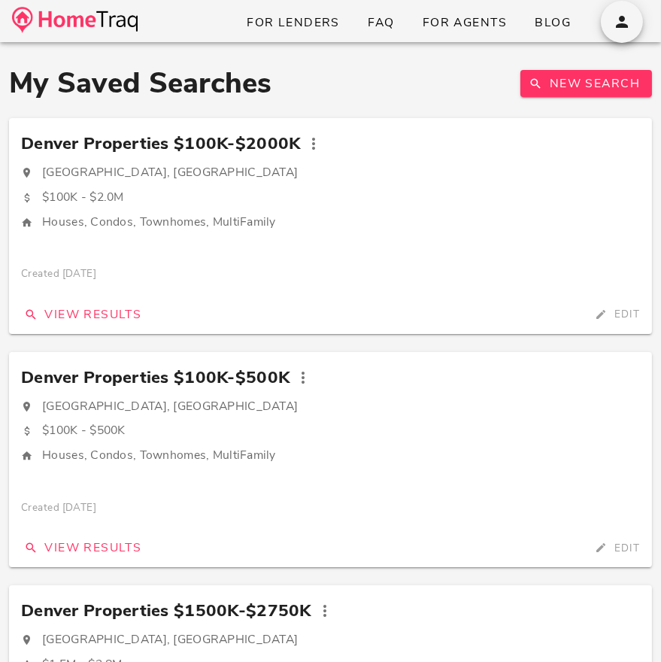
click at [647, 6] on div at bounding box center [617, 19] width 63 height 26
click at [630, 17] on icon "button" at bounding box center [622, 22] width 18 height 18
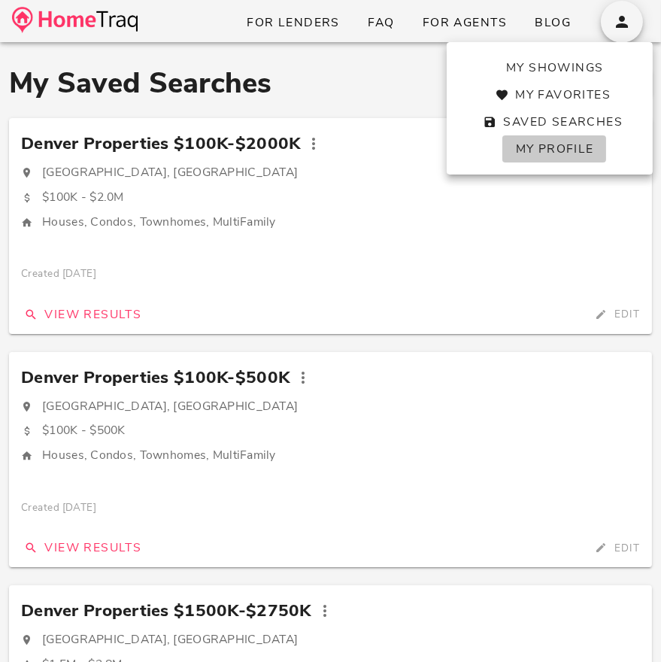
click at [560, 143] on span "My Profile" at bounding box center [553, 149] width 79 height 17
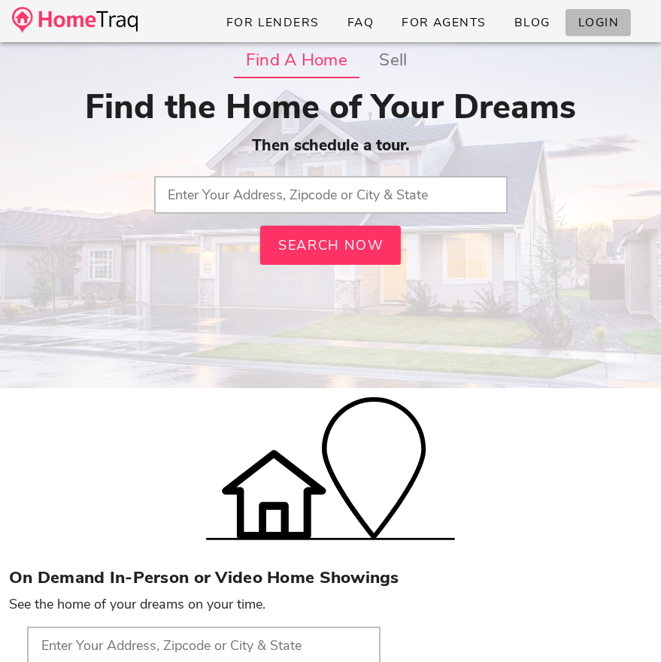
click at [593, 25] on span "Login" at bounding box center [597, 22] width 41 height 17
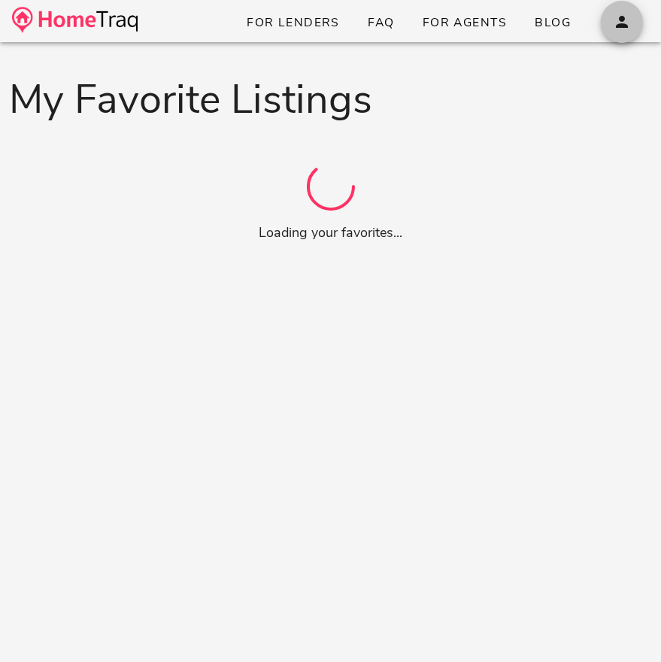
click at [628, 23] on icon "button" at bounding box center [622, 22] width 18 height 18
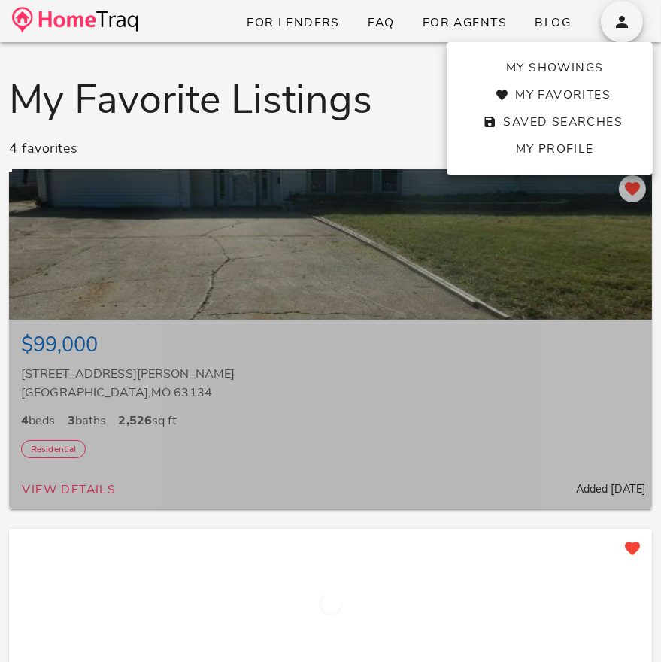
click at [336, 169] on div at bounding box center [330, 244] width 643 height 150
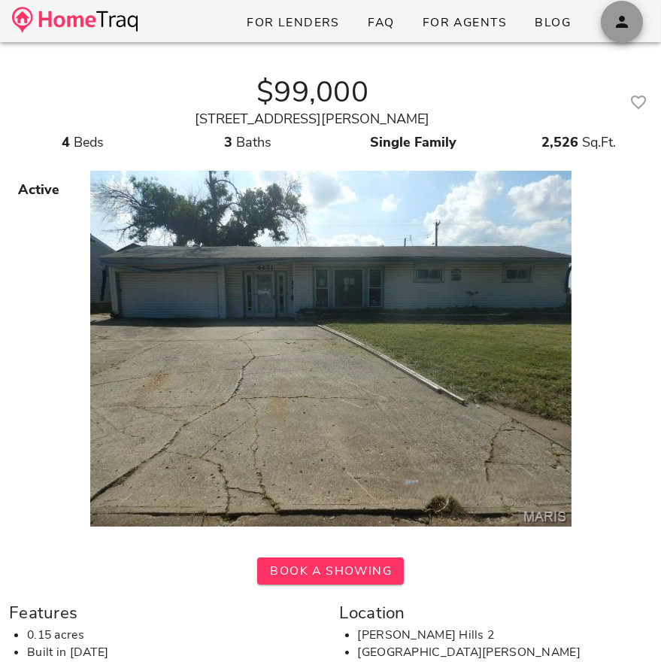
click at [618, 24] on icon "button" at bounding box center [622, 22] width 18 height 18
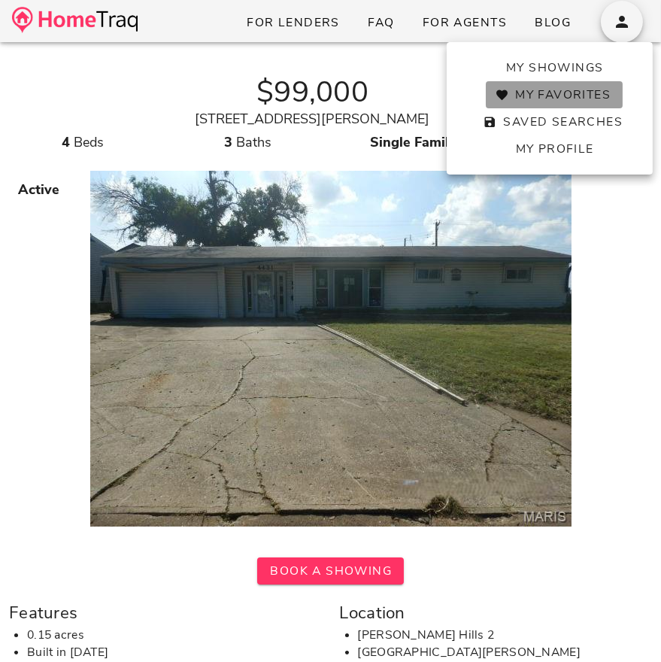
click at [551, 99] on span "My Favorites" at bounding box center [554, 94] width 113 height 17
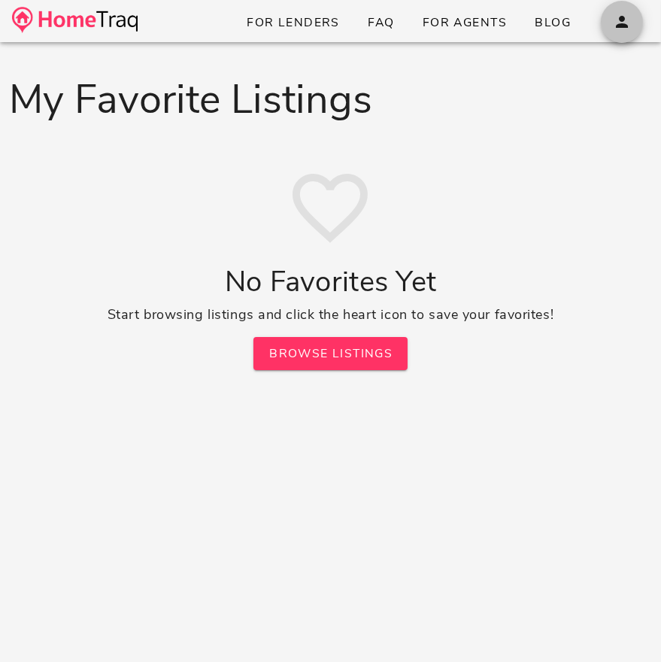
click at [619, 26] on icon "button" at bounding box center [622, 22] width 18 height 18
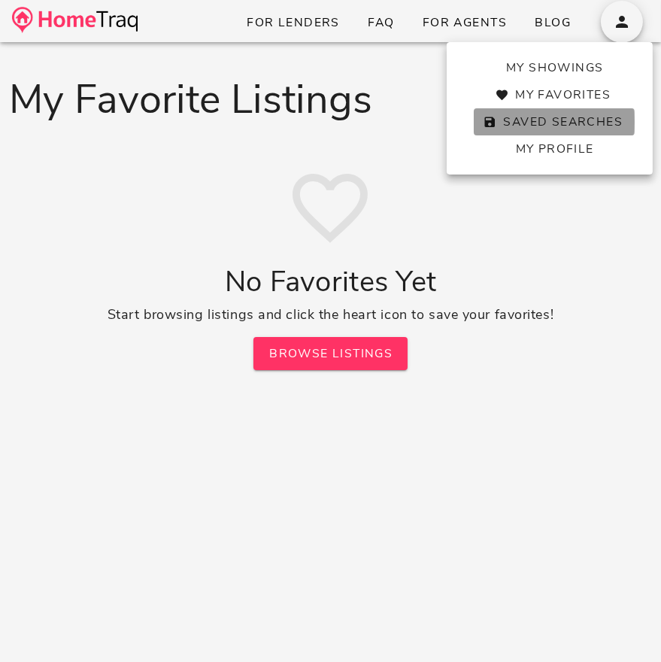
click at [550, 122] on span "Saved Searches" at bounding box center [554, 122] width 137 height 17
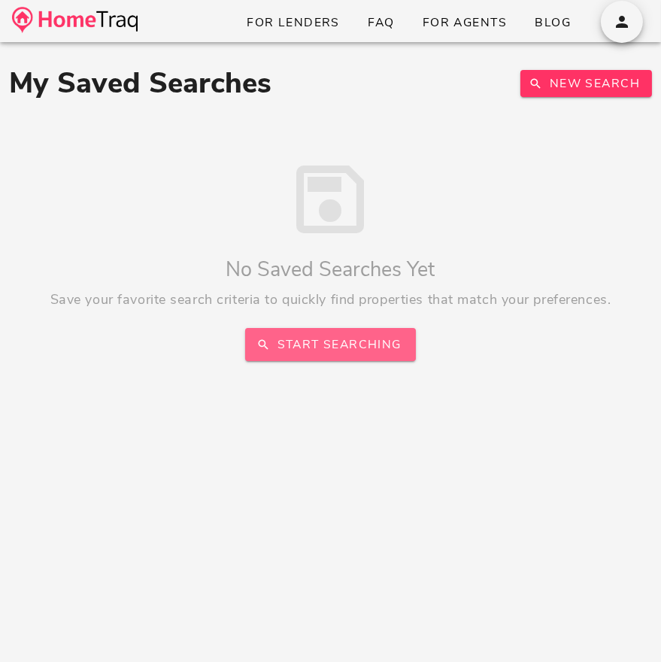
click at [318, 336] on span "Start Searching" at bounding box center [329, 344] width 141 height 17
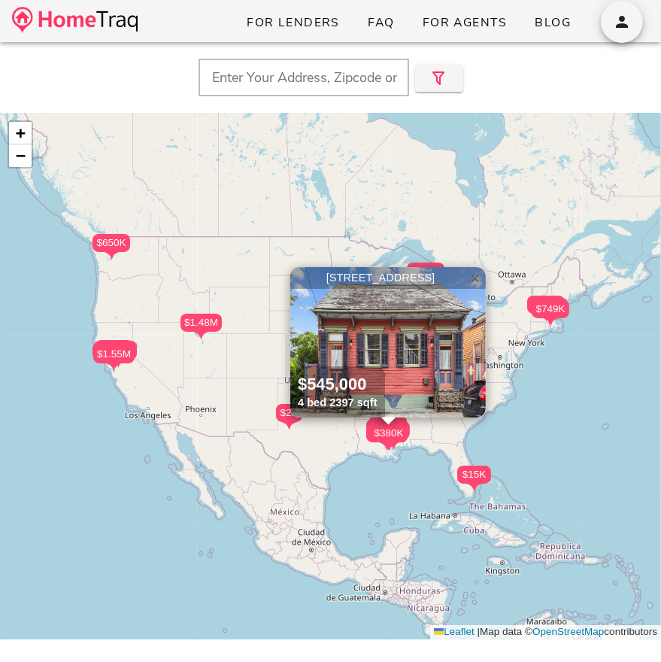
click at [475, 273] on span "×" at bounding box center [475, 278] width 9 height 17
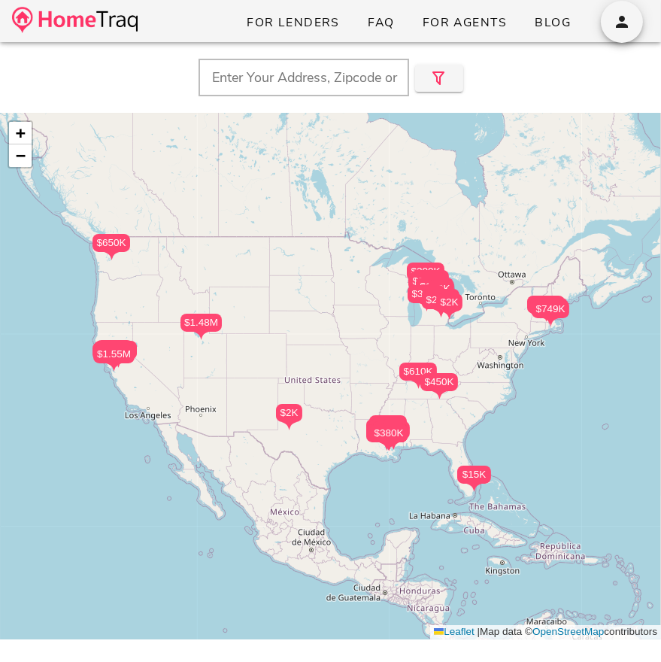
click at [382, 344] on div "$495K $1.48M $2K $230K $200K $150K $210K $100K $650K $2K $450K $640K $749K $675…" at bounding box center [330, 376] width 661 height 526
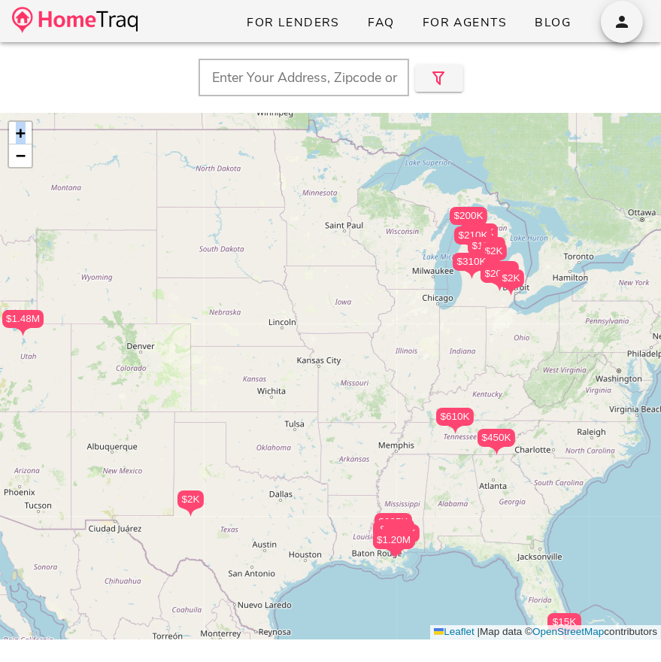
click at [382, 344] on div "$495K $1.48M $2K $230K $200K $150K $210K $100K $650K $2K $450K $640K $749K $675…" at bounding box center [330, 376] width 661 height 526
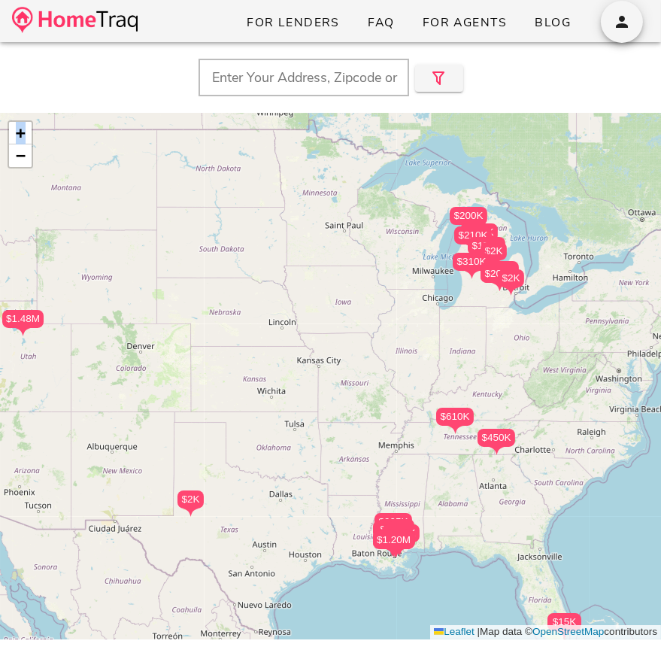
click at [461, 283] on div "$495K $1.48M $2K $230K $200K $150K $210K $100K $650K $2K $450K $640K $749K $675…" at bounding box center [330, 376] width 661 height 526
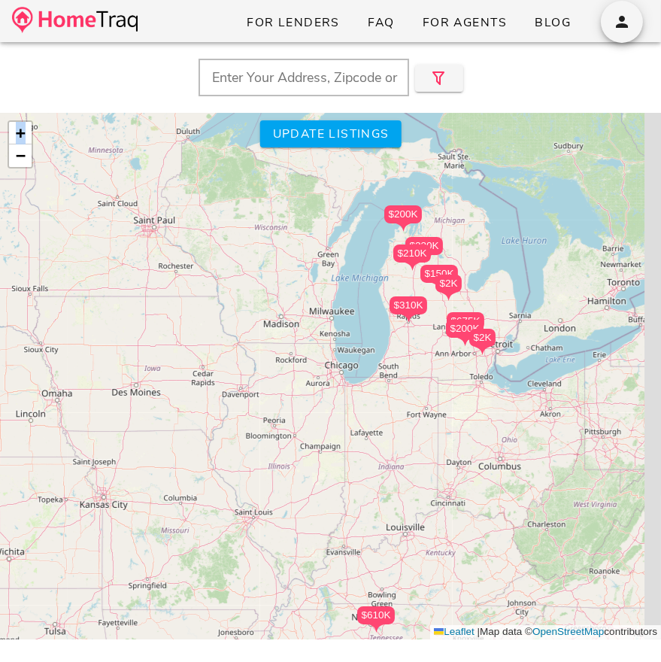
drag, startPoint x: 481, startPoint y: 296, endPoint x: 407, endPoint y: 344, distance: 87.6
click at [407, 344] on div "$495K $1.48M $2K $230K $200K $150K $210K $100K $650K $2K $450K $640K $749K $675…" at bounding box center [330, 376] width 661 height 526
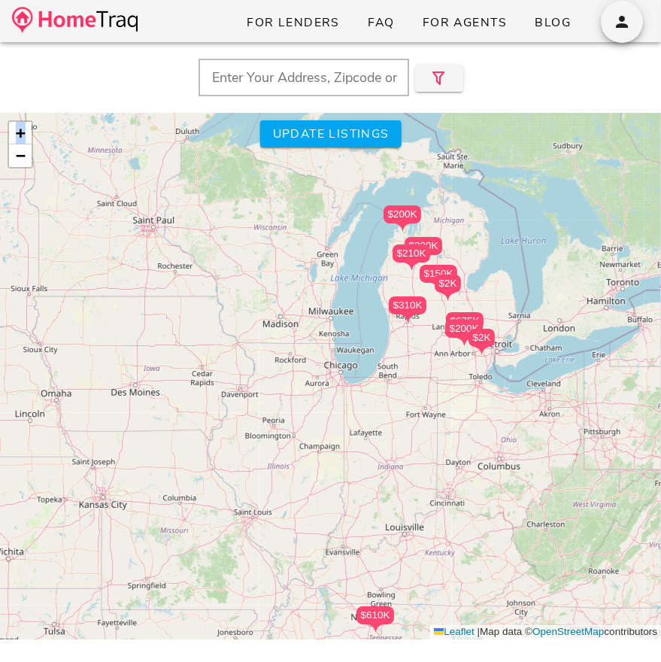
click at [395, 271] on div at bounding box center [411, 267] width 38 height 10
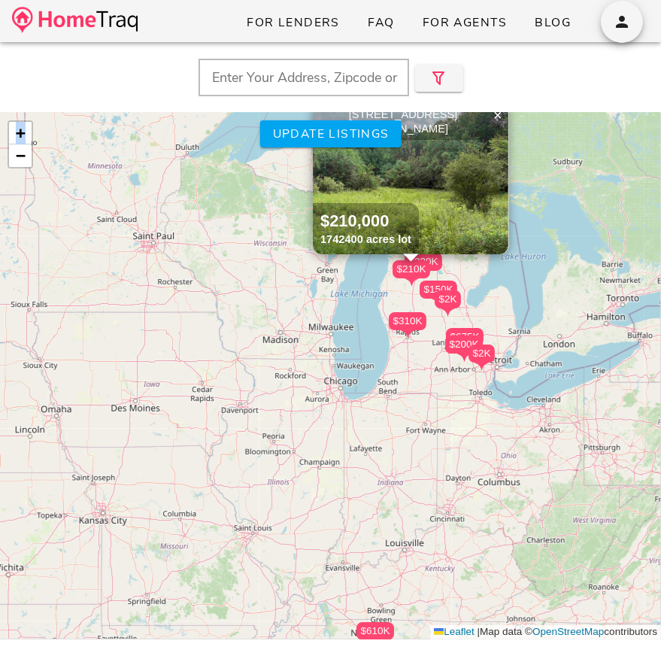
click at [395, 271] on div "$210K" at bounding box center [411, 269] width 38 height 18
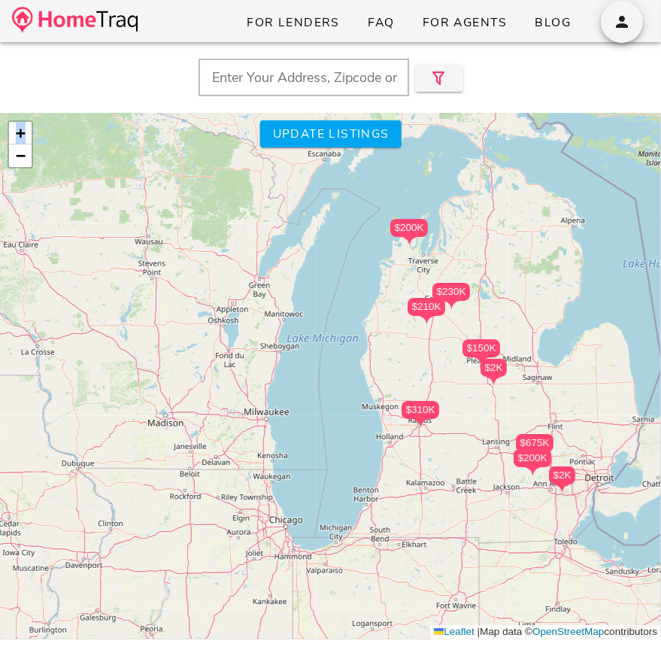
drag, startPoint x: 536, startPoint y: 500, endPoint x: 433, endPoint y: 495, distance: 103.1
click at [430, 496] on div "$495K $1.48M $2K $230K $200K $150K $210K $100K $650K $2K $450K $640K $749K $675…" at bounding box center [330, 376] width 661 height 526
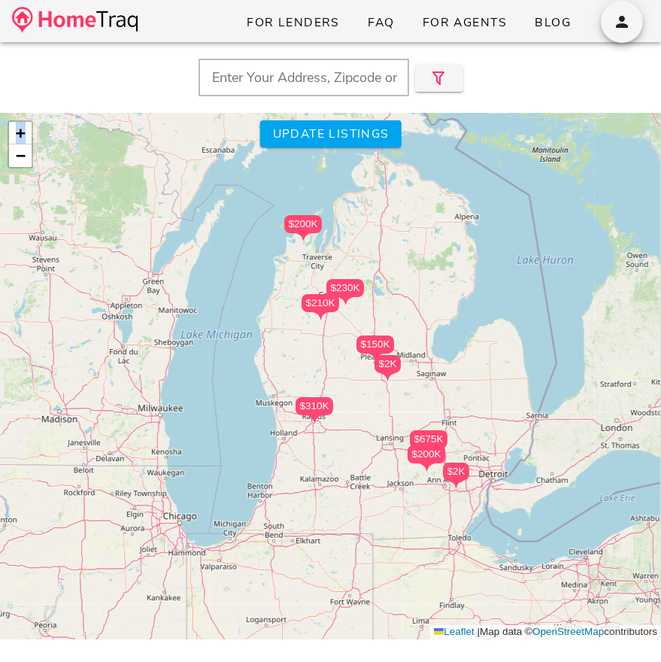
click at [444, 495] on div "$495K $1.48M $2K $230K $200K $150K $210K $100K $650K $2K $450K $640K $749K $675…" at bounding box center [330, 376] width 661 height 526
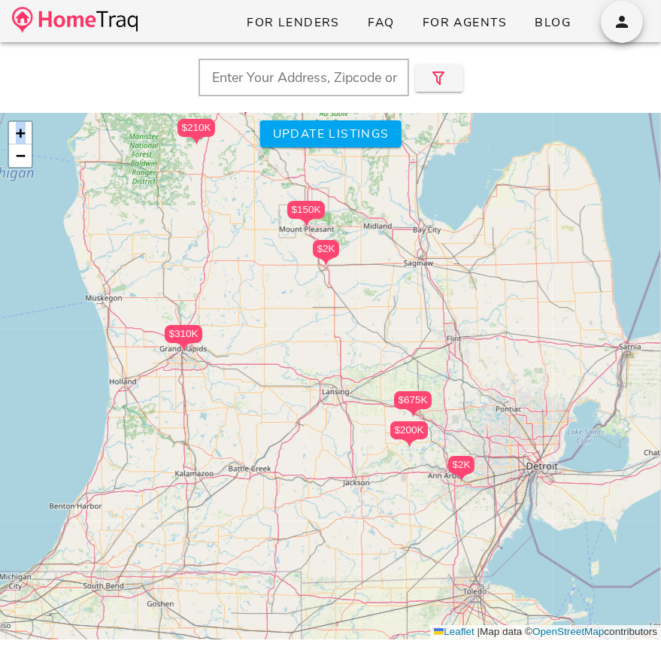
click at [444, 495] on div "$495K $1.48M $2K $230K $200K $150K $210K $100K $650K $2K $450K $640K $749K $675…" at bounding box center [330, 376] width 661 height 526
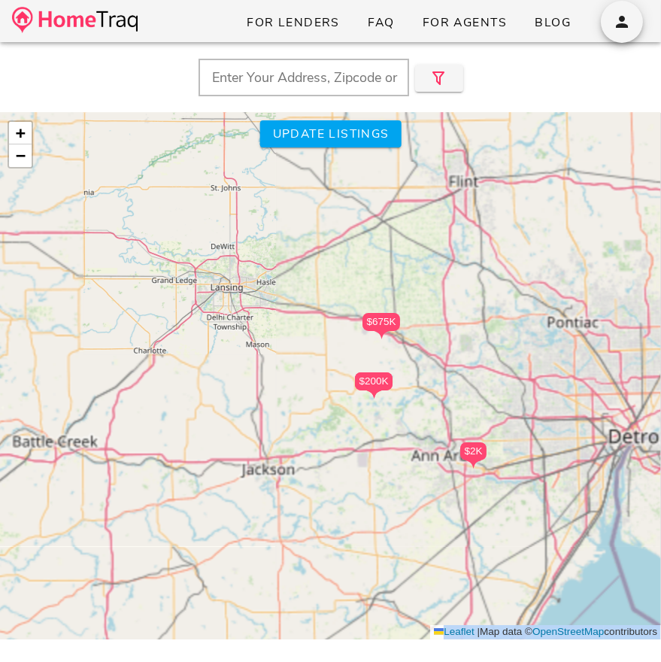
click at [444, 495] on div "$495K $1.48M $2K $230K $200K $150K $210K $100K $650K $2K $450K $640K $749K $675…" at bounding box center [330, 376] width 661 height 526
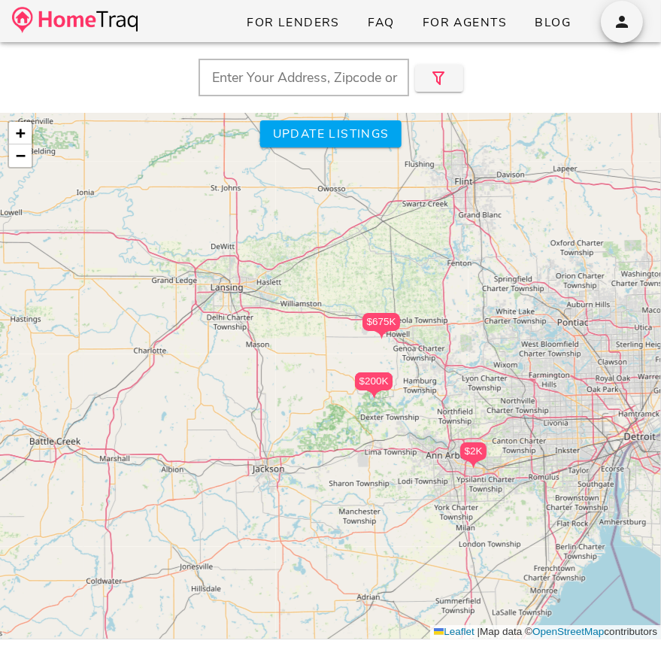
click at [242, 73] on input "text" at bounding box center [303, 78] width 210 height 38
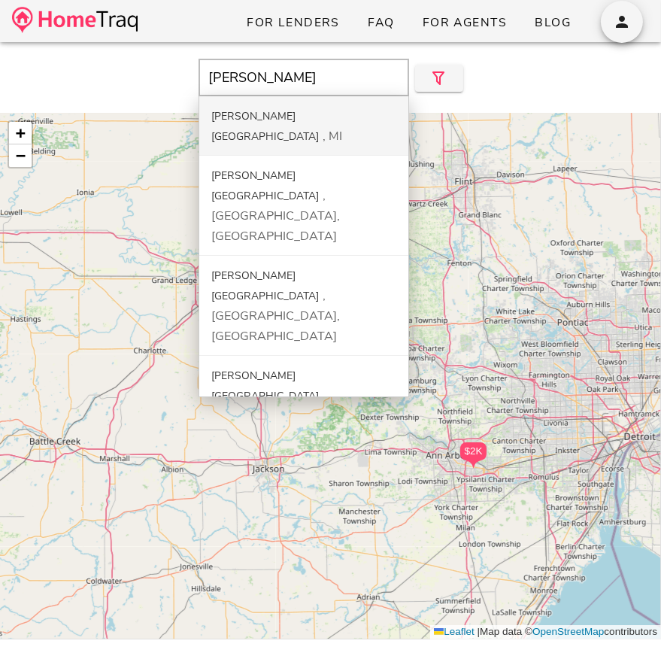
click at [244, 103] on div "Ann Arbor MI" at bounding box center [303, 125] width 209 height 59
type input "Ann Arbor, MI"
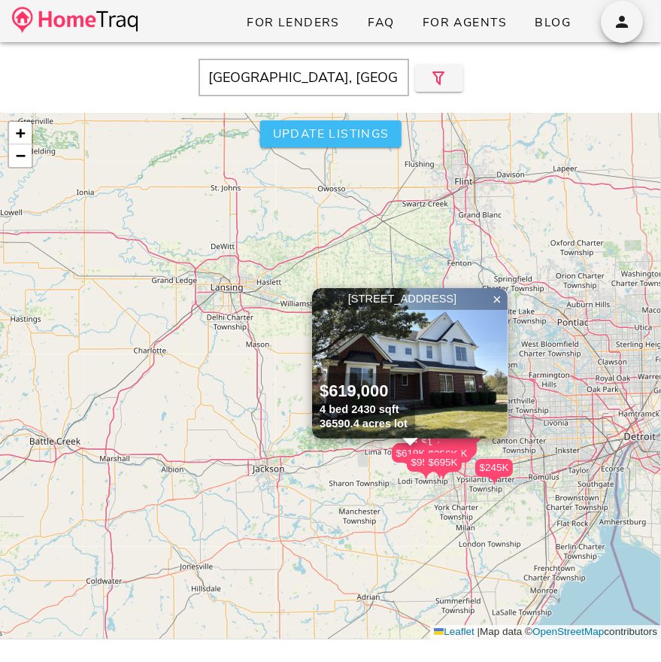
click at [289, 131] on span "Update listings" at bounding box center [329, 134] width 117 height 17
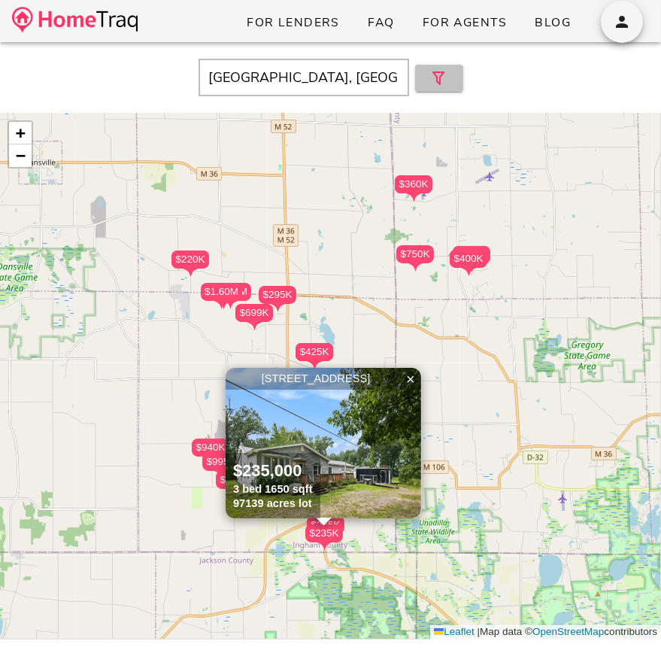
click at [448, 84] on span "button" at bounding box center [439, 78] width 24 height 18
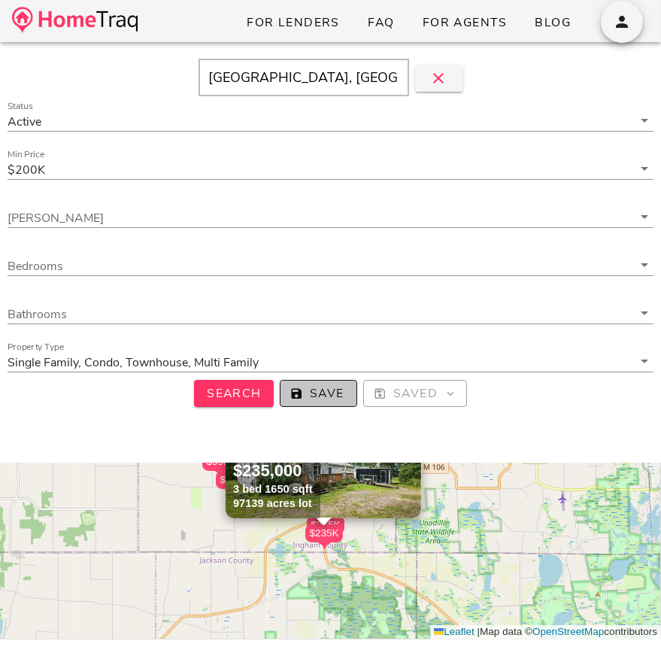
click at [298, 388] on icon "button" at bounding box center [296, 393] width 14 height 14
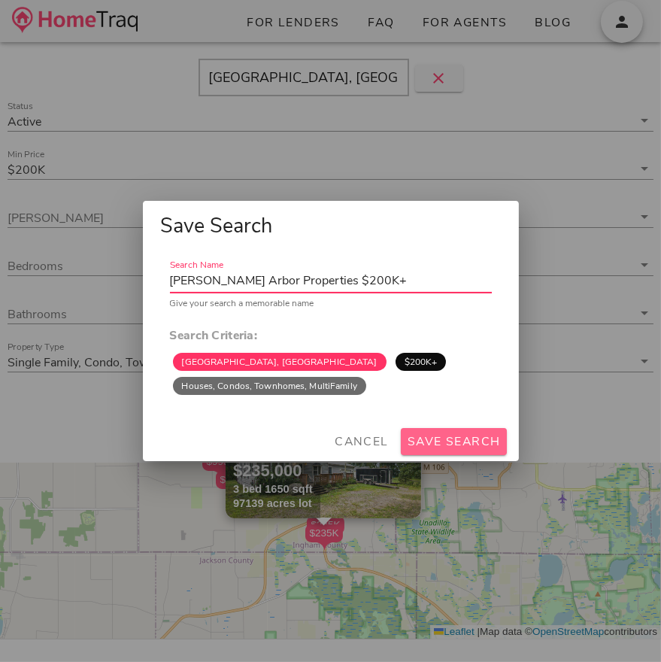
click at [492, 441] on span "Save Search" at bounding box center [454, 441] width 94 height 17
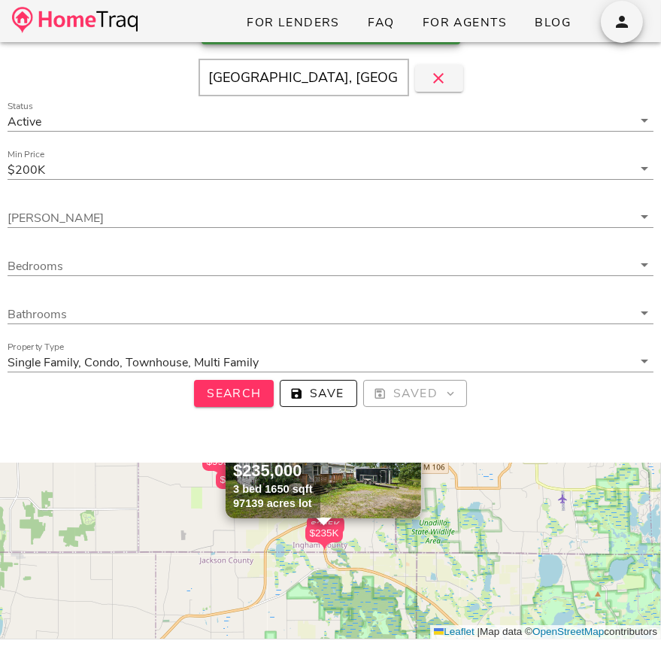
click at [309, 79] on input "Ann Arbor, MI" at bounding box center [303, 78] width 210 height 38
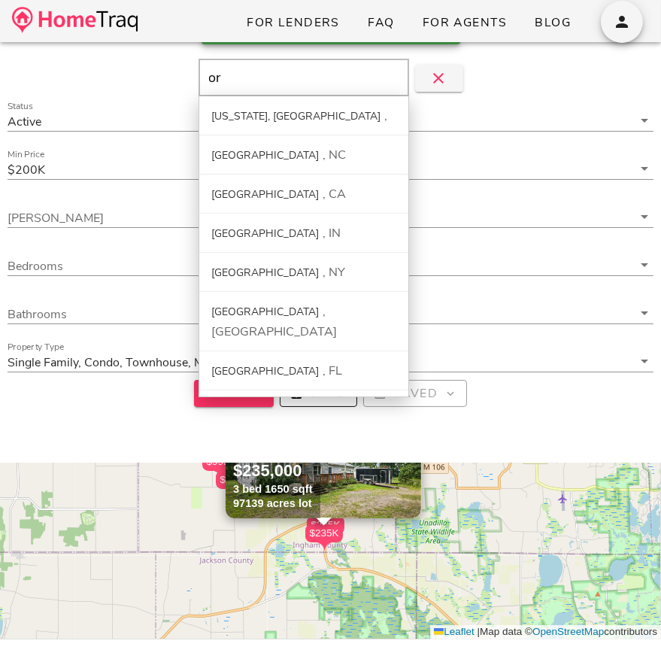
type input "o"
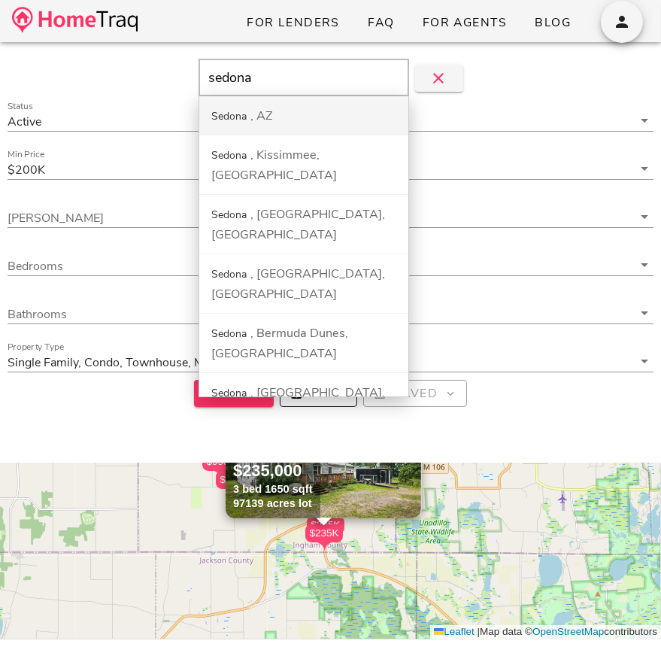
click at [249, 130] on div "Sedona AZ" at bounding box center [303, 115] width 209 height 39
type input "Sedona, AZ"
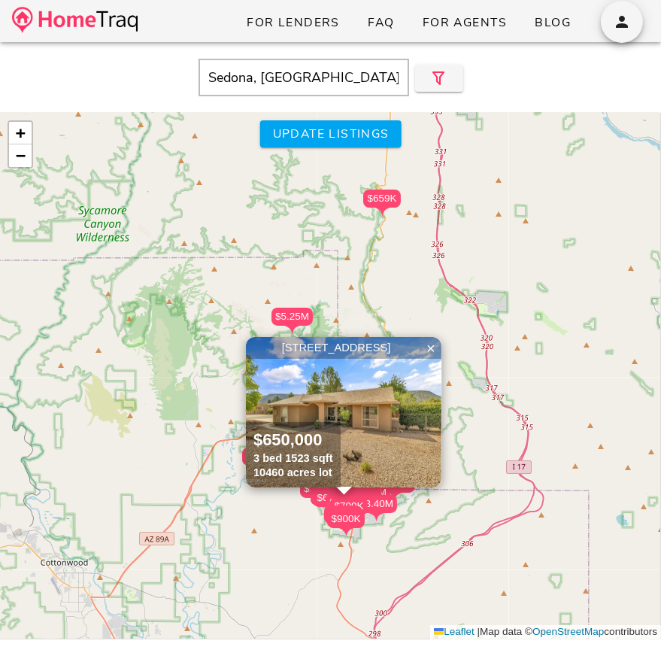
click at [445, 92] on div at bounding box center [436, 78] width 54 height 38
click at [444, 86] on icon "button" at bounding box center [439, 78] width 18 height 18
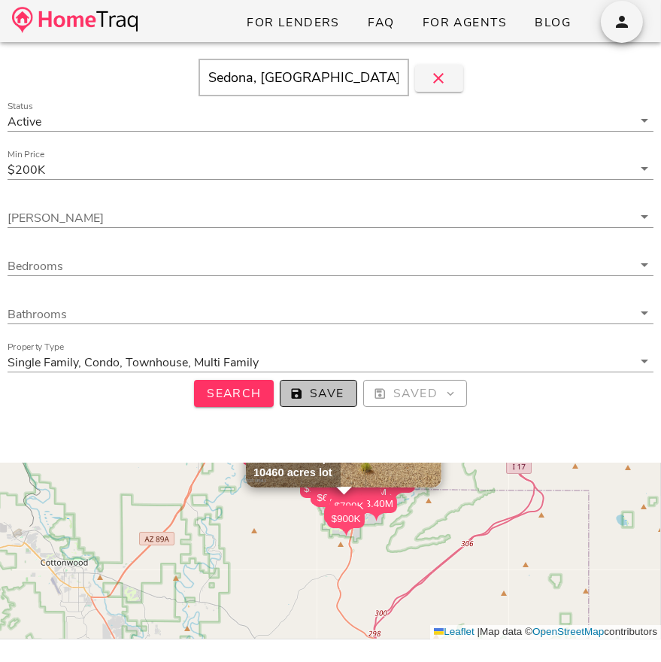
click at [295, 398] on icon "button" at bounding box center [296, 393] width 14 height 14
type input "Sedona Properties $200K+"
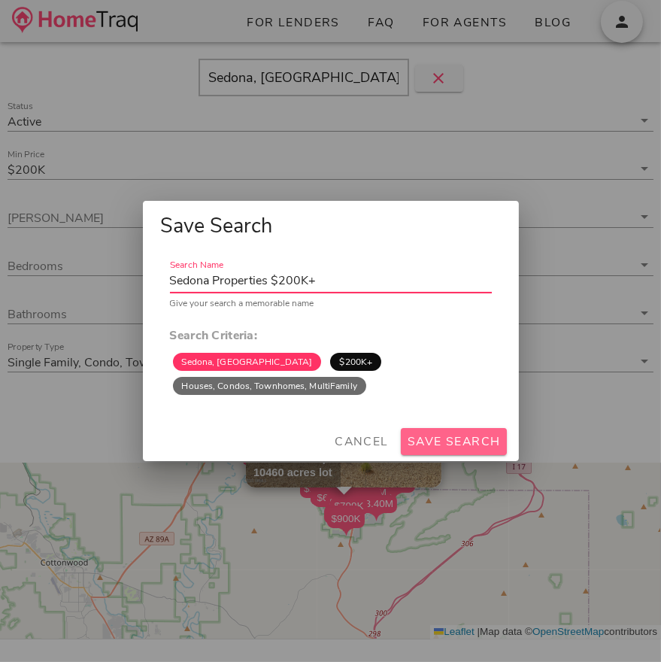
click at [435, 435] on span "Save Search" at bounding box center [454, 441] width 94 height 17
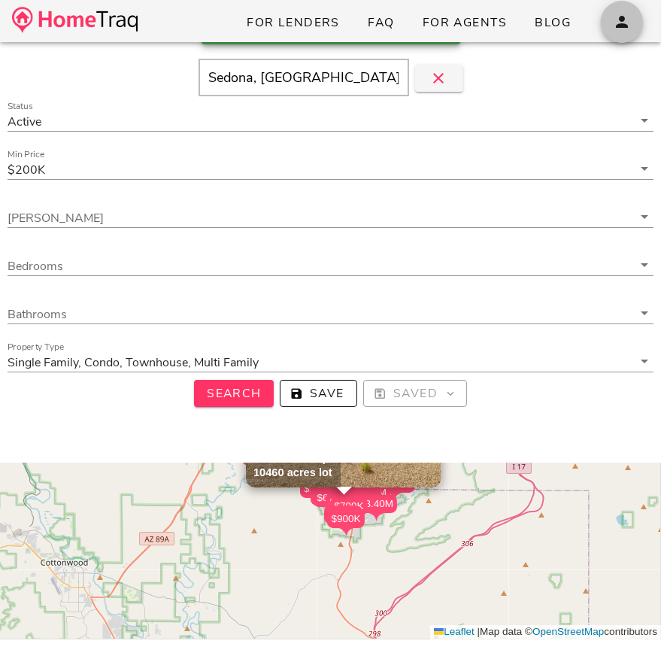
click at [623, 29] on icon "button" at bounding box center [622, 22] width 18 height 18
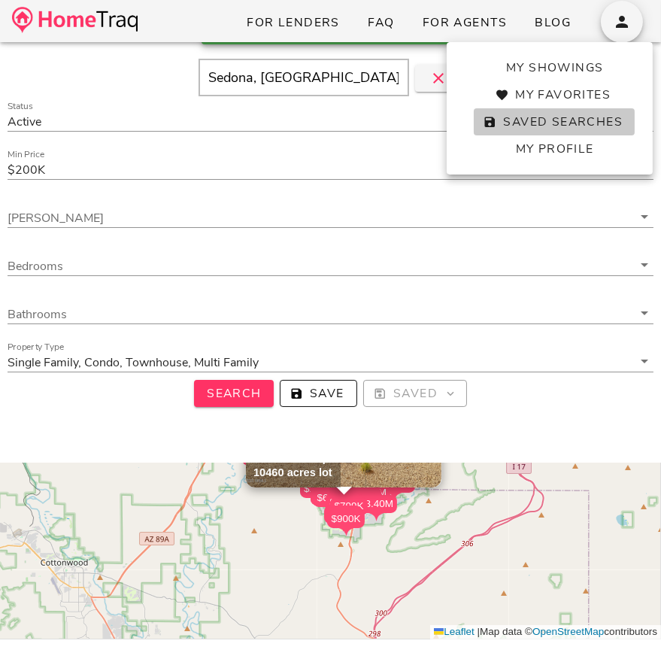
click at [580, 126] on span "Saved Searches" at bounding box center [554, 122] width 137 height 17
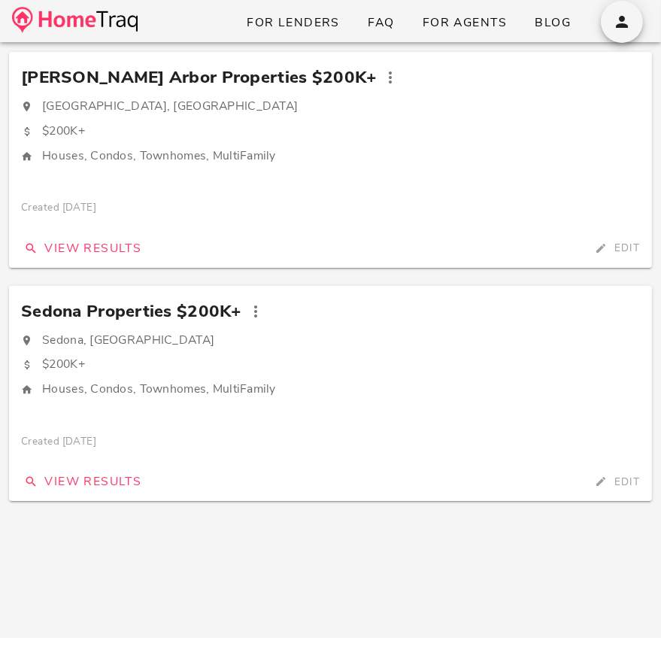
scroll to position [67, 0]
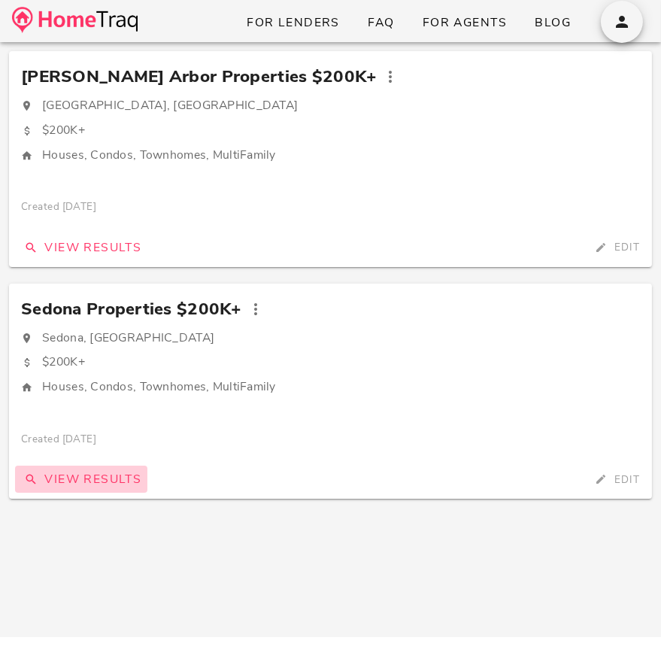
click at [90, 474] on span "View Results" at bounding box center [81, 479] width 120 height 17
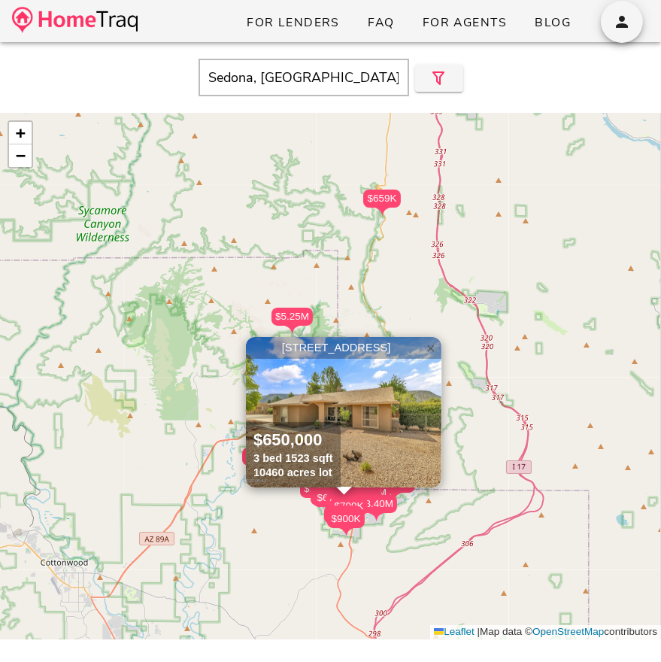
click at [432, 350] on span "×" at bounding box center [430, 348] width 9 height 17
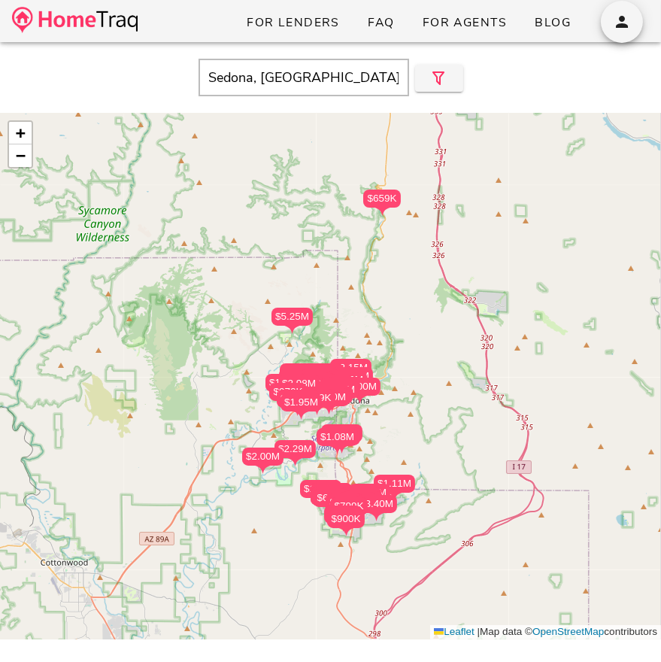
click at [387, 438] on div "$900K $1.40M $679K $795K $925K $875K $1.40M $1.15M $1.11M $3.40M $659K $999K $8…" at bounding box center [330, 376] width 661 height 526
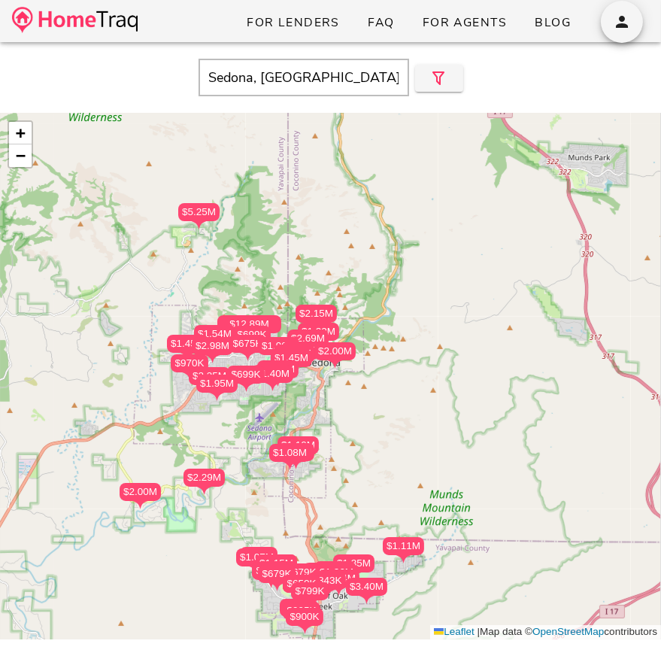
click at [310, 341] on div "$925K" at bounding box center [301, 350] width 38 height 18
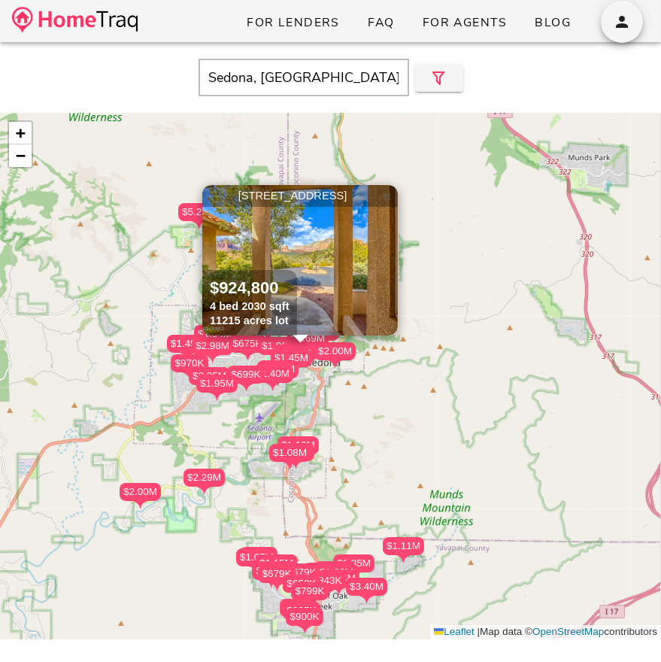
click at [391, 198] on span "×" at bounding box center [387, 196] width 9 height 17
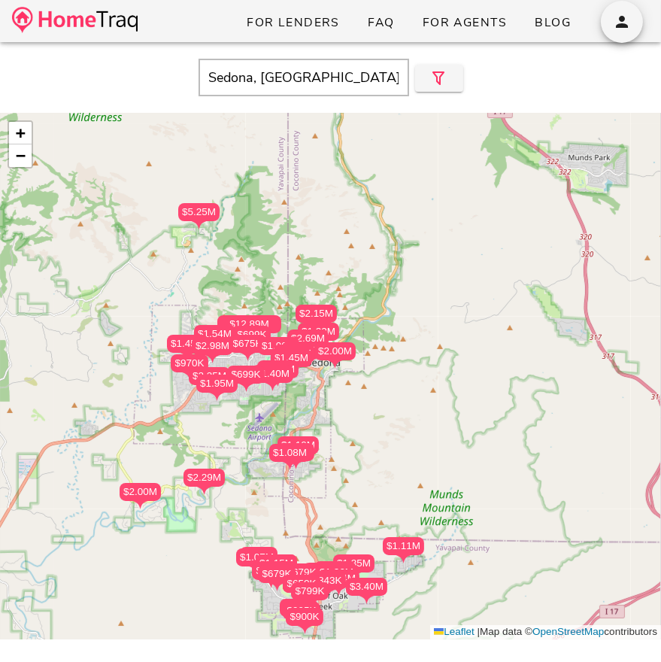
click at [302, 571] on div "$679K" at bounding box center [302, 572] width 38 height 18
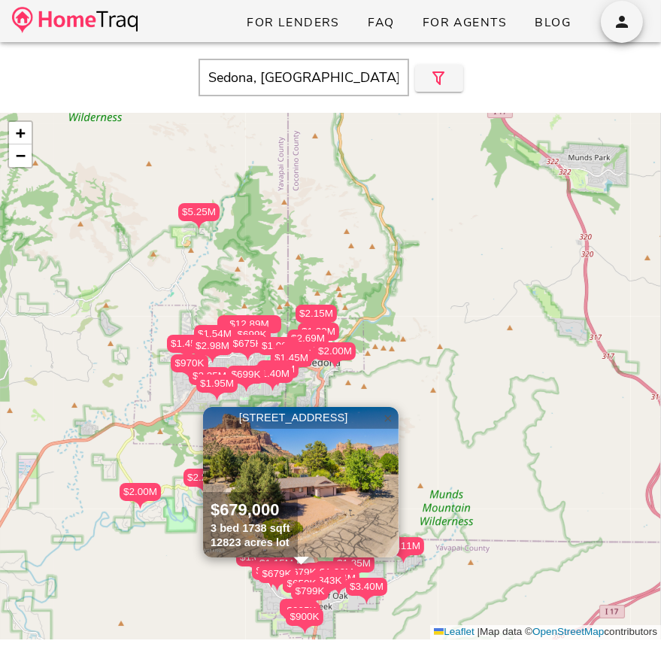
click at [388, 419] on span "×" at bounding box center [387, 418] width 9 height 17
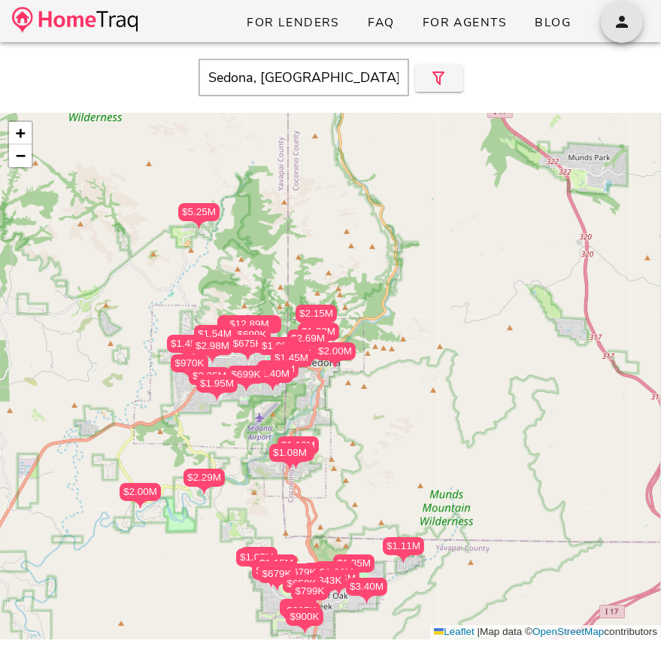
click at [624, 27] on icon "button" at bounding box center [622, 22] width 18 height 18
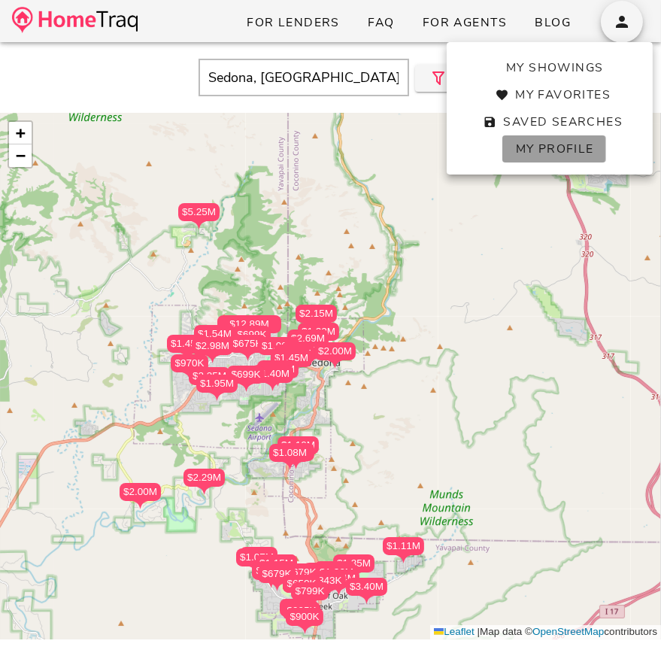
click at [536, 147] on span "My Profile" at bounding box center [553, 149] width 79 height 17
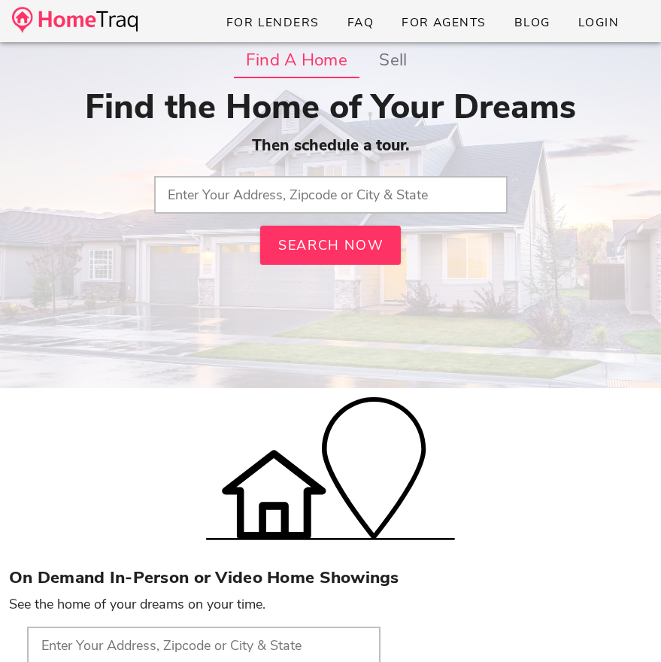
click at [371, 179] on input "text" at bounding box center [330, 195] width 353 height 38
click at [365, 185] on input "text" at bounding box center [330, 195] width 353 height 38
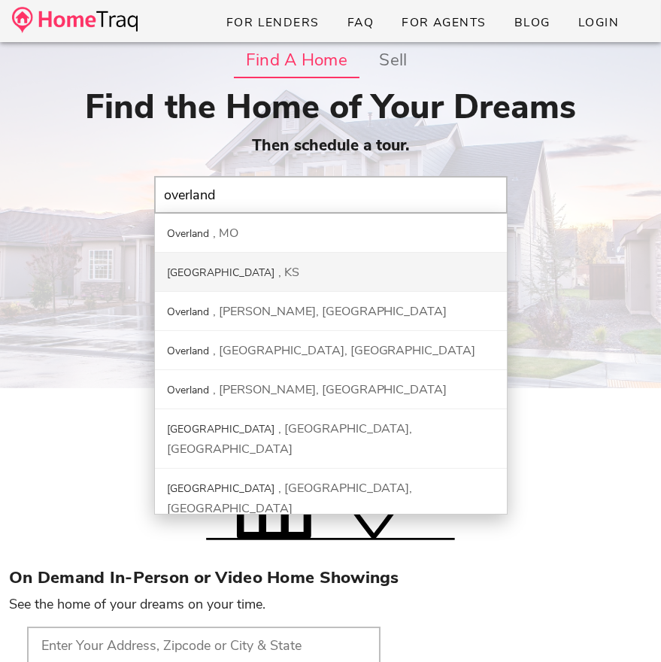
click at [335, 270] on div "[GEOGRAPHIC_DATA]" at bounding box center [331, 272] width 352 height 39
type input "[GEOGRAPHIC_DATA], [GEOGRAPHIC_DATA]"
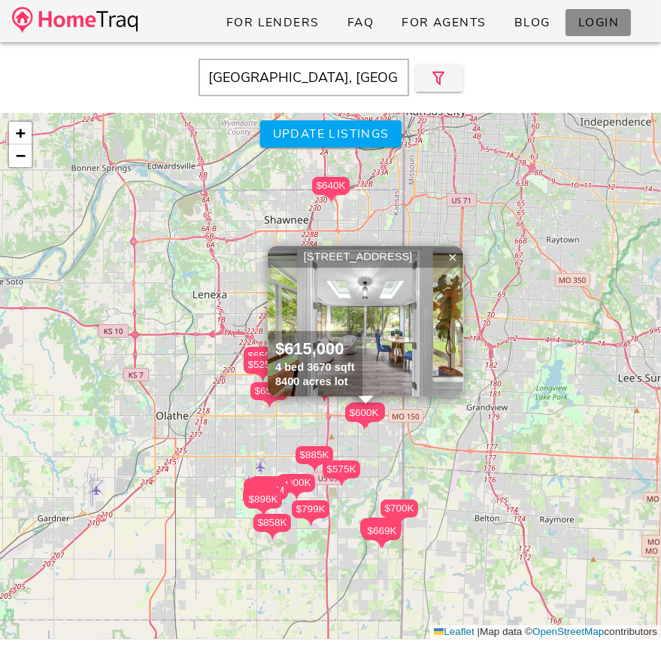
click at [606, 27] on span "Login" at bounding box center [597, 22] width 41 height 17
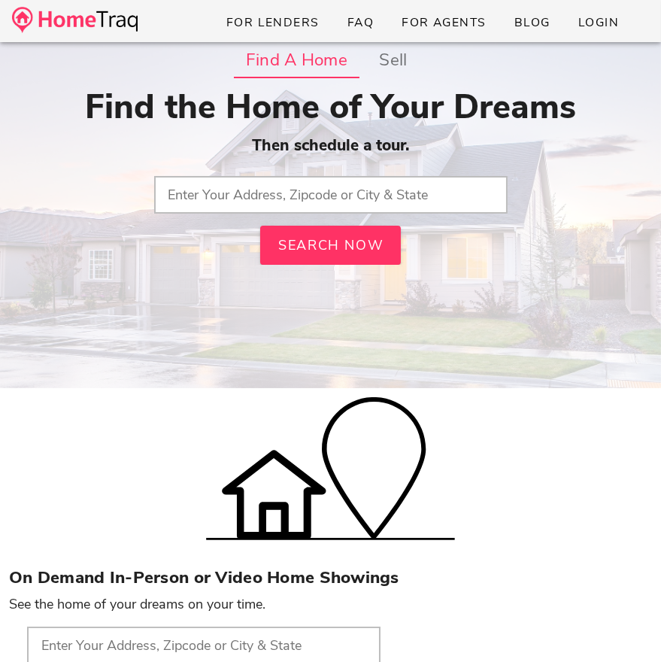
click at [326, 190] on input "text" at bounding box center [330, 195] width 353 height 38
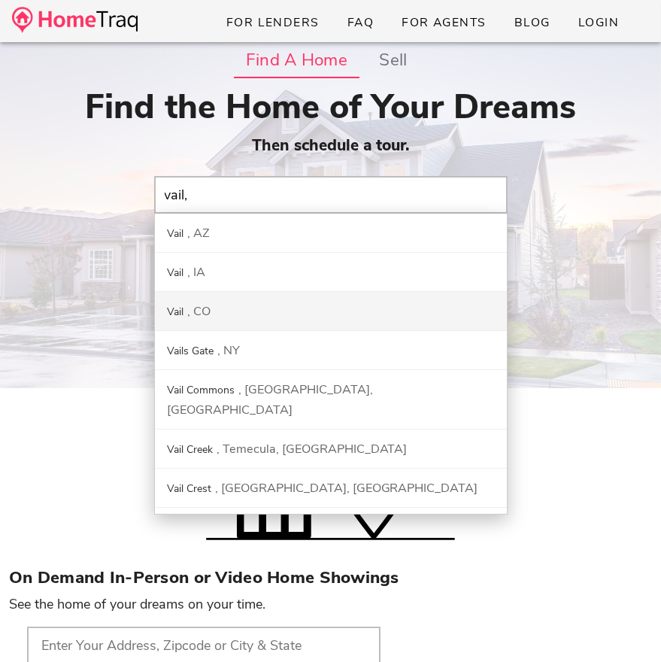
click at [247, 304] on div "Vail CO" at bounding box center [331, 311] width 352 height 39
type input "Vail, [GEOGRAPHIC_DATA]"
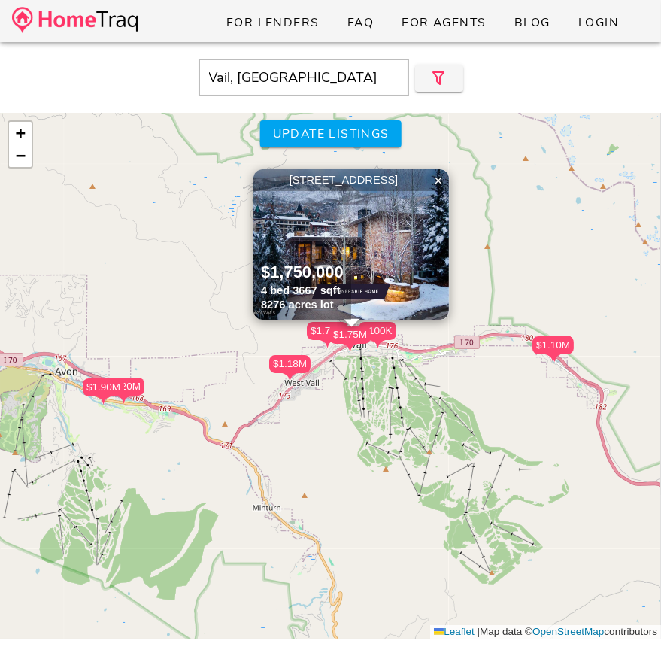
click at [375, 272] on img at bounding box center [350, 244] width 195 height 150
click at [241, 81] on input "Vail, [GEOGRAPHIC_DATA]" at bounding box center [303, 78] width 210 height 38
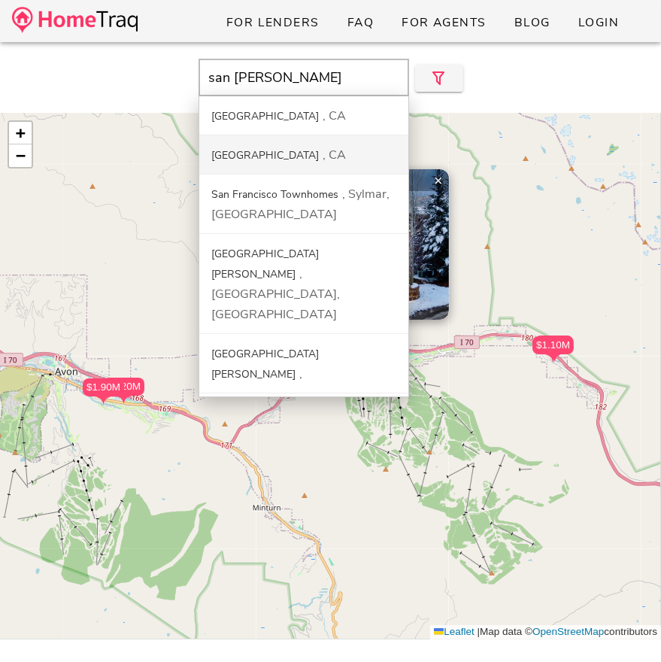
click at [323, 149] on div "CA" at bounding box center [334, 155] width 23 height 17
type input "[GEOGRAPHIC_DATA], [GEOGRAPHIC_DATA]"
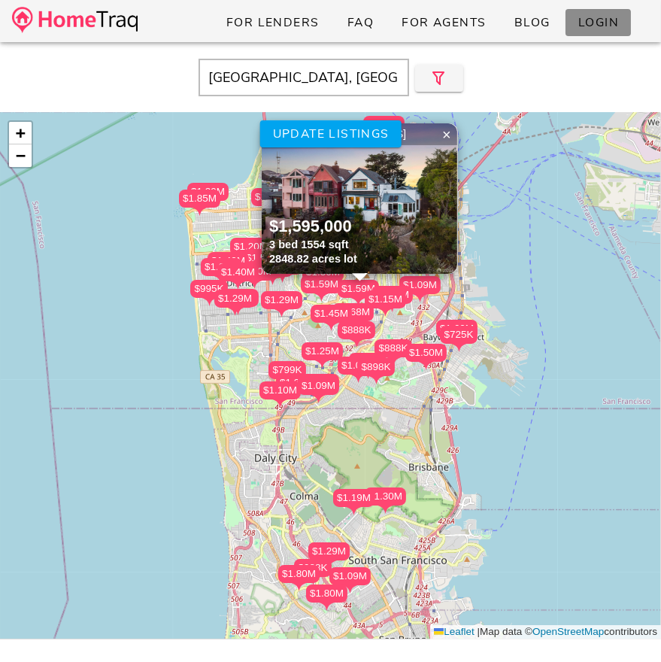
click at [593, 22] on span "Login" at bounding box center [597, 22] width 41 height 17
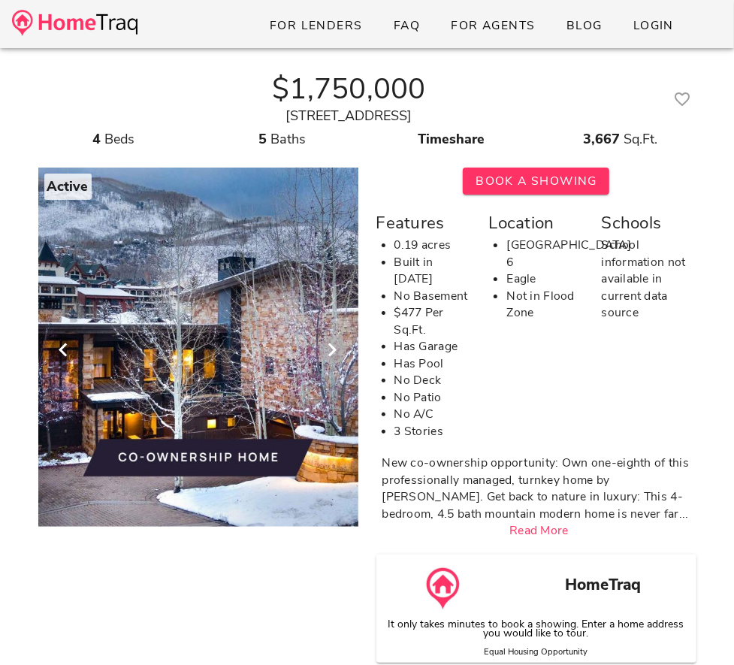
click at [336, 354] on icon "Next visual" at bounding box center [333, 350] width 18 height 18
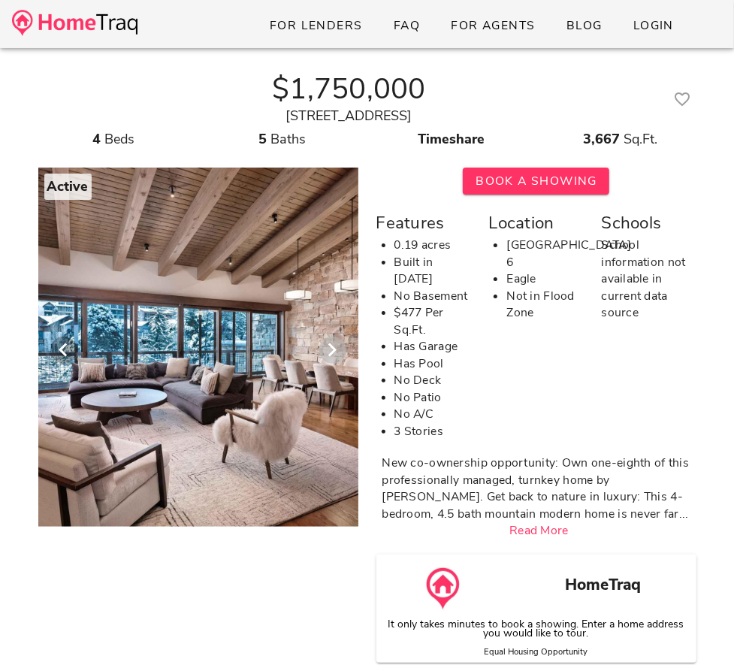
click at [336, 354] on icon "Next visual" at bounding box center [333, 350] width 18 height 18
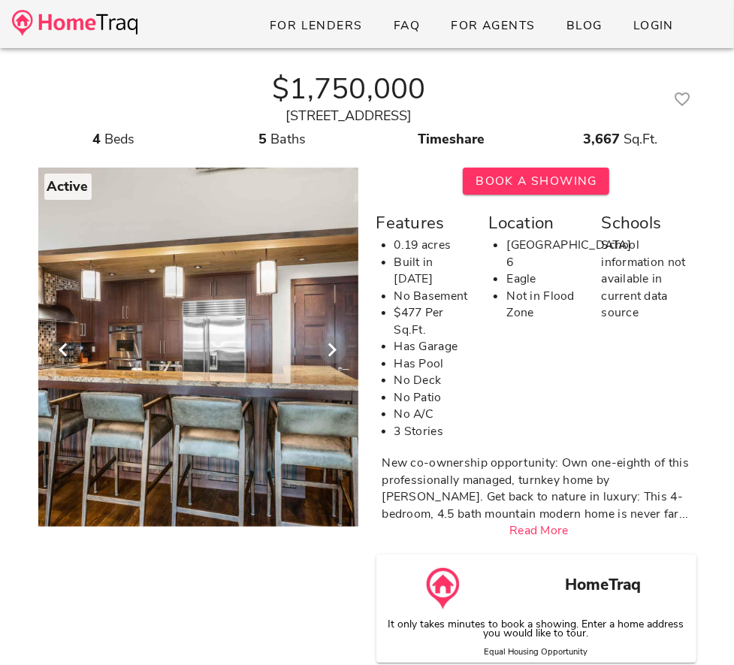
click at [336, 354] on icon "Next visual" at bounding box center [333, 350] width 18 height 18
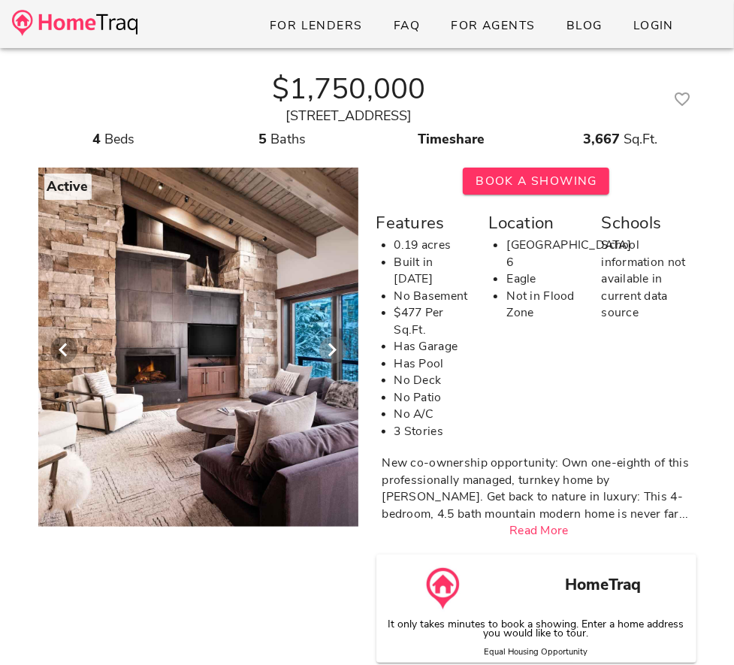
click at [336, 354] on icon "Next visual" at bounding box center [333, 350] width 18 height 18
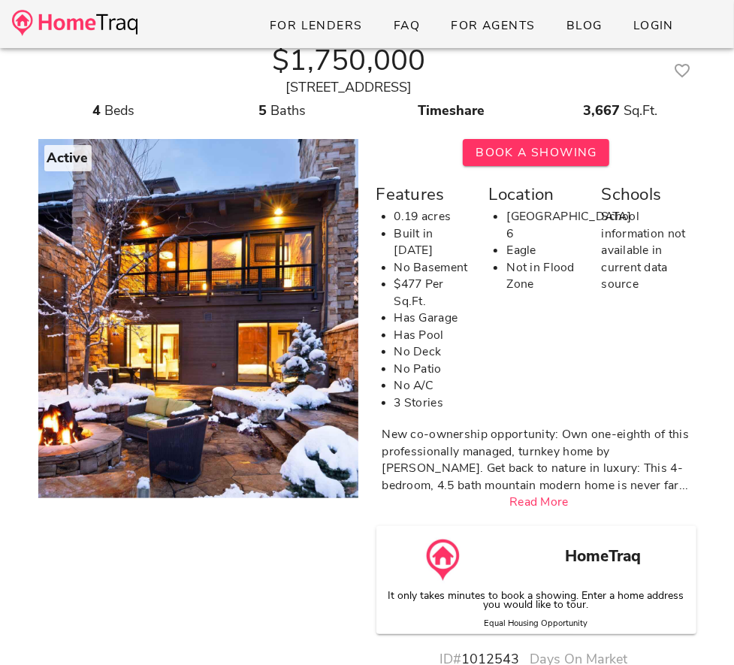
scroll to position [30, 0]
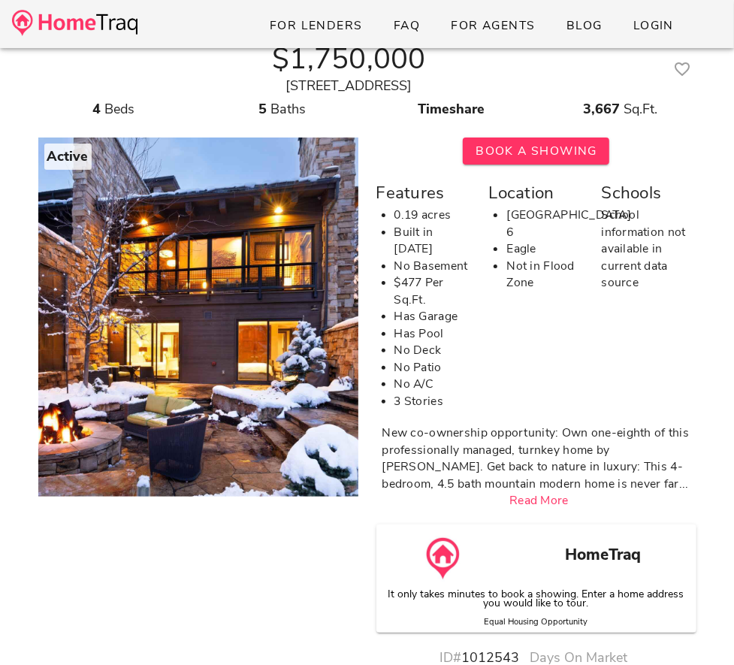
click at [538, 492] on link "Read More" at bounding box center [539, 500] width 59 height 17
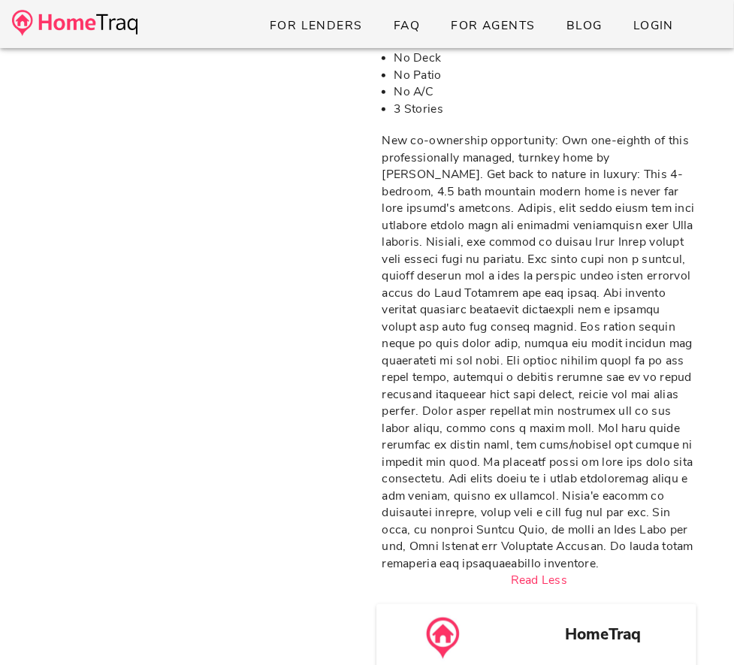
scroll to position [0, 0]
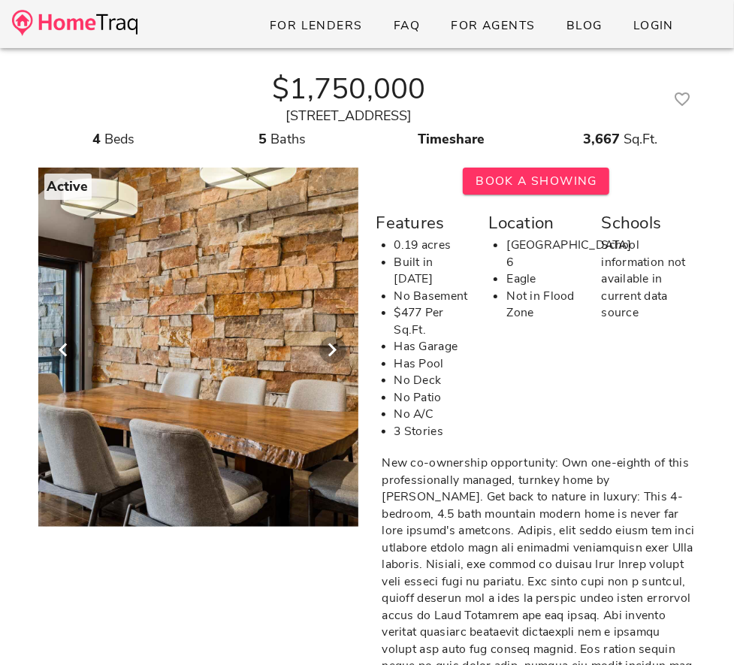
click at [292, 347] on div at bounding box center [198, 343] width 1443 height 368
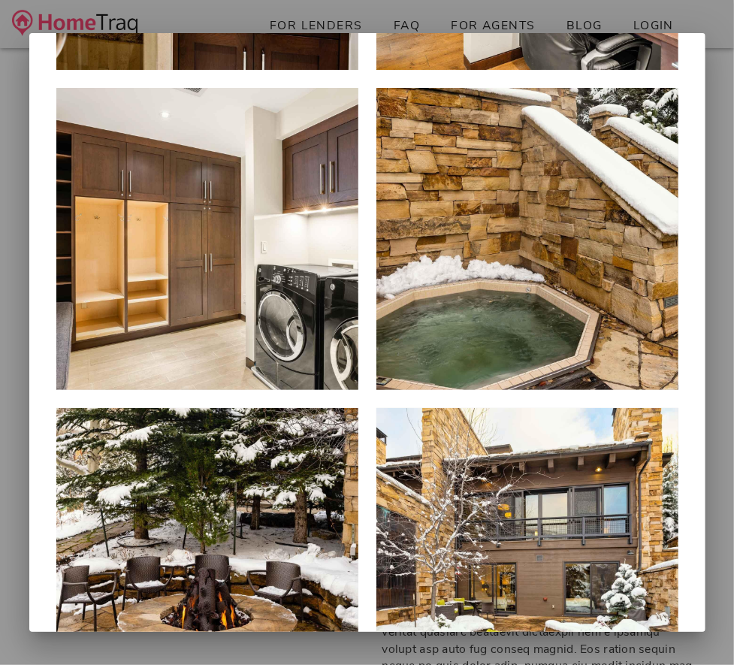
scroll to position [2833, 0]
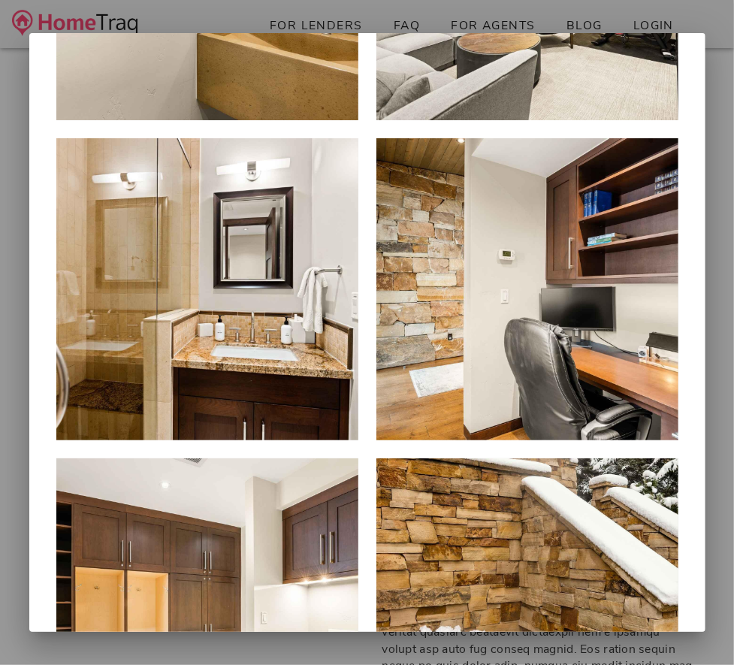
click at [23, 68] on div at bounding box center [367, 332] width 734 height 665
click at [8, 101] on div at bounding box center [367, 332] width 734 height 665
click at [731, 502] on div at bounding box center [367, 332] width 734 height 665
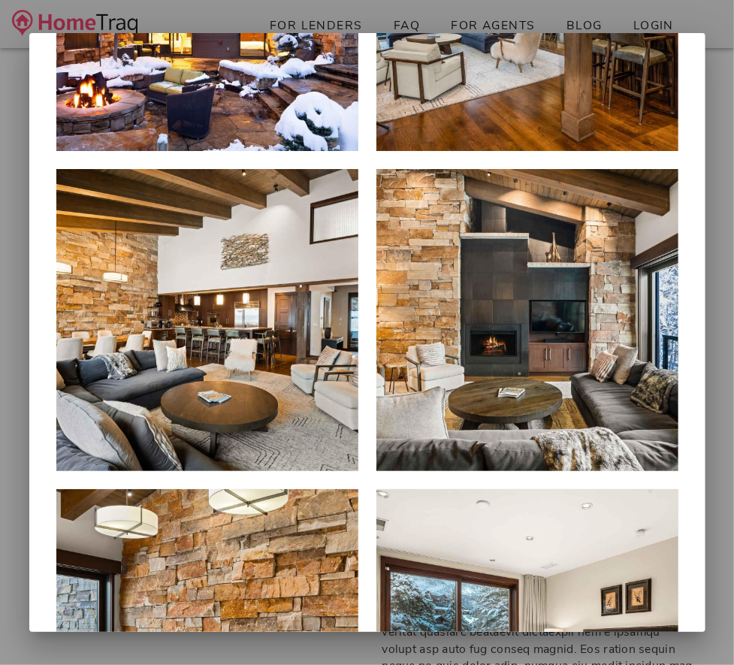
scroll to position [0, 0]
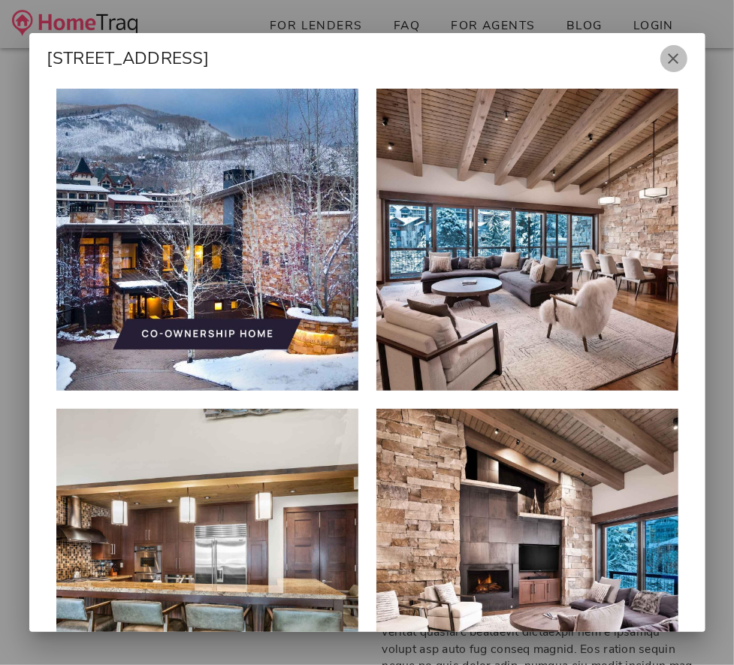
click at [677, 68] on button "button" at bounding box center [674, 58] width 27 height 27
